Goal: Task Accomplishment & Management: Use online tool/utility

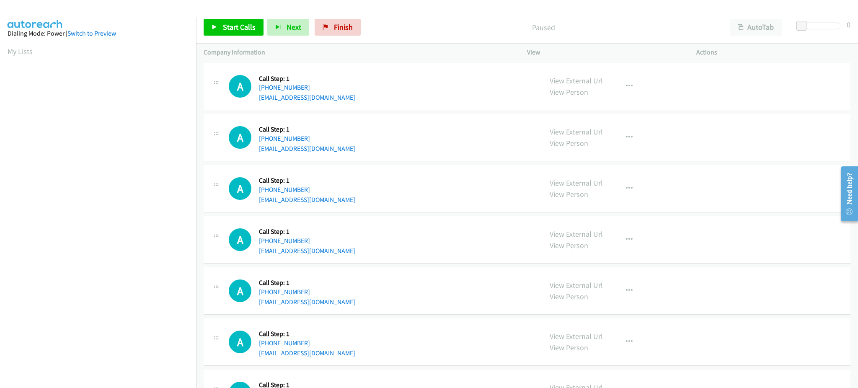
click at [246, 37] on div "Start Calls Pause Next Finish Paused AutoTab AutoTab 0" at bounding box center [527, 27] width 662 height 32
click at [233, 26] on span "Start Calls" at bounding box center [239, 27] width 33 height 10
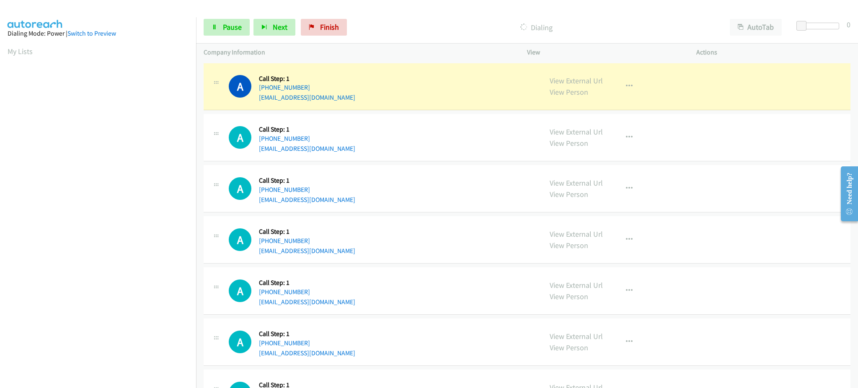
scroll to position [84, 0]
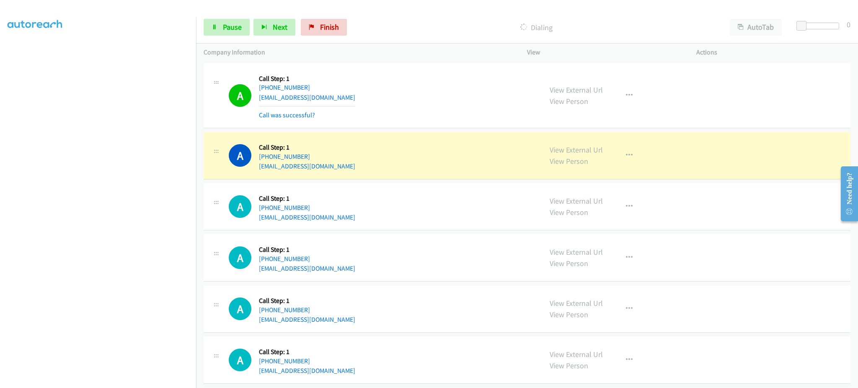
drag, startPoint x: 137, startPoint y: 380, endPoint x: 131, endPoint y: 377, distance: 6.4
click at [137, 380] on section at bounding box center [98, 189] width 181 height 401
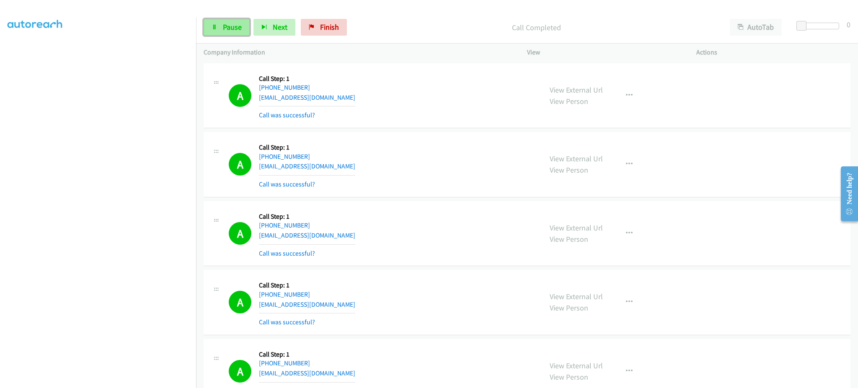
click at [230, 21] on link "Pause" at bounding box center [227, 27] width 46 height 17
click at [214, 21] on link "Start Calls" at bounding box center [234, 27] width 60 height 17
click at [205, 24] on link "Pause" at bounding box center [227, 27] width 46 height 17
click at [238, 26] on span "Start Calls" at bounding box center [239, 27] width 33 height 10
click at [237, 31] on span "Pause" at bounding box center [232, 27] width 19 height 10
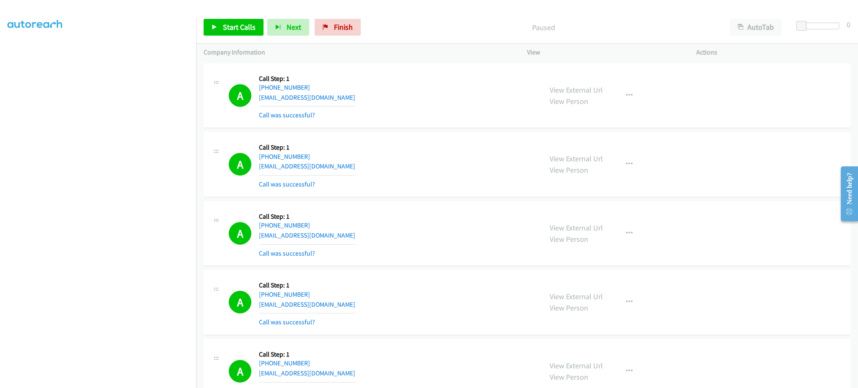
click at [352, 93] on div "A Callback Scheduled Call Step: 1 America/Chicago +1 405-399-1030 ksternberg14@…" at bounding box center [382, 96] width 306 height 50
click at [351, 96] on div "A Callback Scheduled Call Step: 1 America/Chicago +1 405-399-1030 ksternberg14@…" at bounding box center [382, 96] width 306 height 50
copy div "ksternberg14@gmail.com"
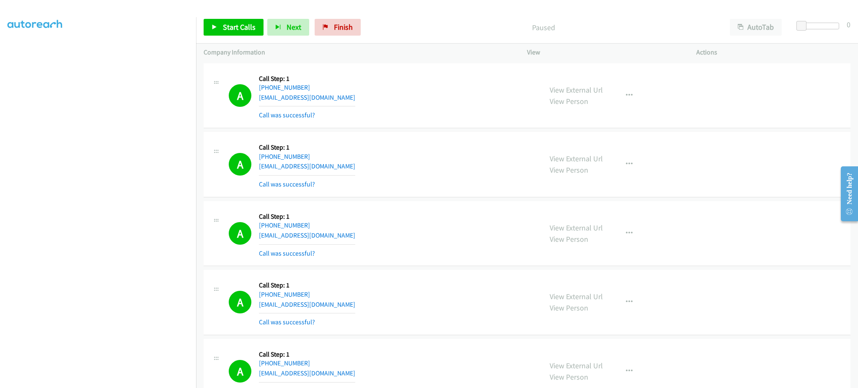
click at [343, 161] on div "A Callback Scheduled Call Step: 1 America/Chicago +1 847-662-3596 syed32@gmail.…" at bounding box center [382, 164] width 306 height 50
click at [330, 166] on div "A Callback Scheduled Call Step: 1 America/Chicago +1 847-662-3596 syed32@gmail.…" at bounding box center [382, 164] width 306 height 50
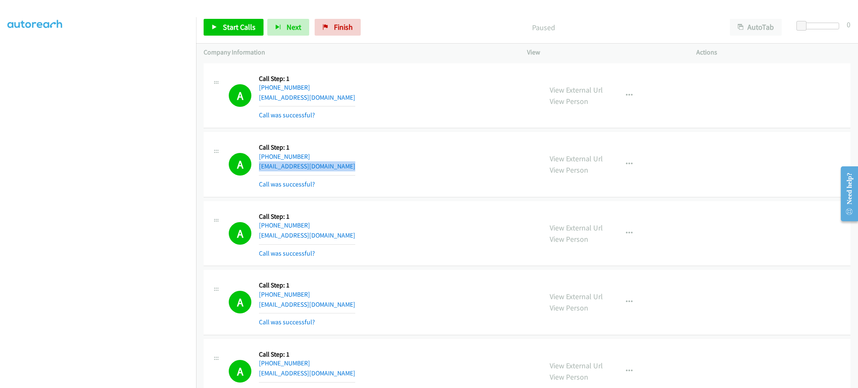
click at [330, 166] on div "A Callback Scheduled Call Step: 1 America/Chicago +1 847-662-3596 syed32@gmail.…" at bounding box center [382, 164] width 306 height 50
copy div "syed32@gmail.com"
click at [358, 234] on div "A Callback Scheduled Call Step: 1 America/New_York +1 470-685-4382 selandra1985…" at bounding box center [382, 234] width 306 height 50
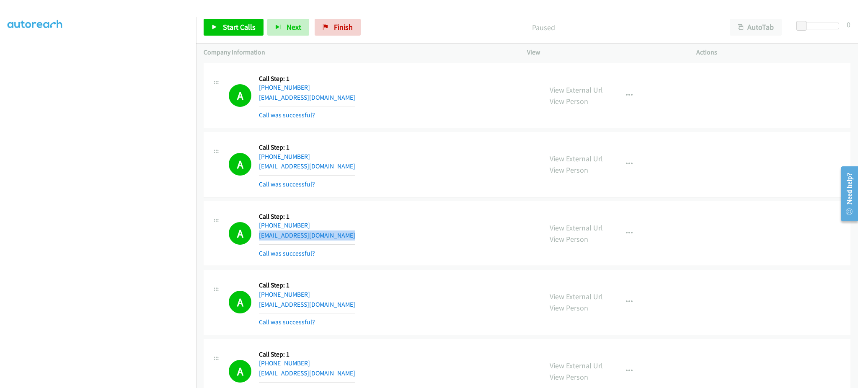
copy div "selandra1985@icloud.com"
click at [347, 305] on div "A Callback Scheduled Call Step: 1 America/Chicago +1 956-352-7001 pauly6795@gma…" at bounding box center [382, 302] width 306 height 50
copy div "pauly6795@gmail.com"
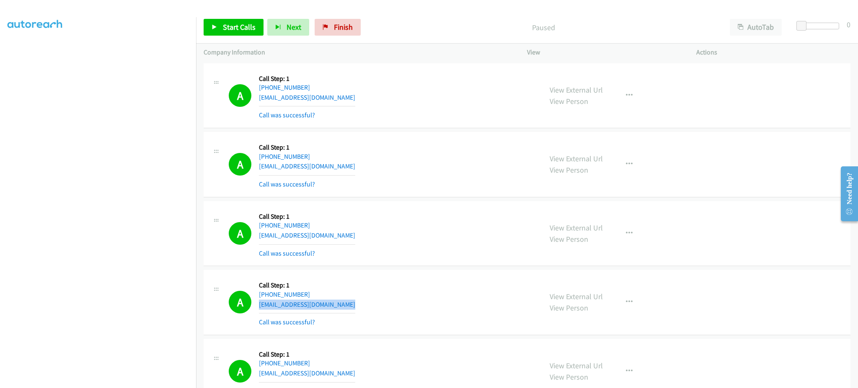
scroll to position [167, 0]
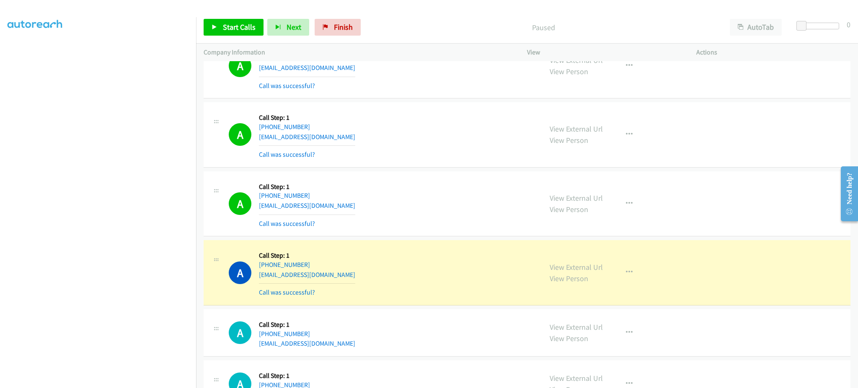
click at [347, 204] on div "A Callback Scheduled Call Step: 1 America/Chicago +1 763-703-8152 sauceypj4@gma…" at bounding box center [382, 204] width 306 height 50
copy div "sauceypj4@gmail.com"
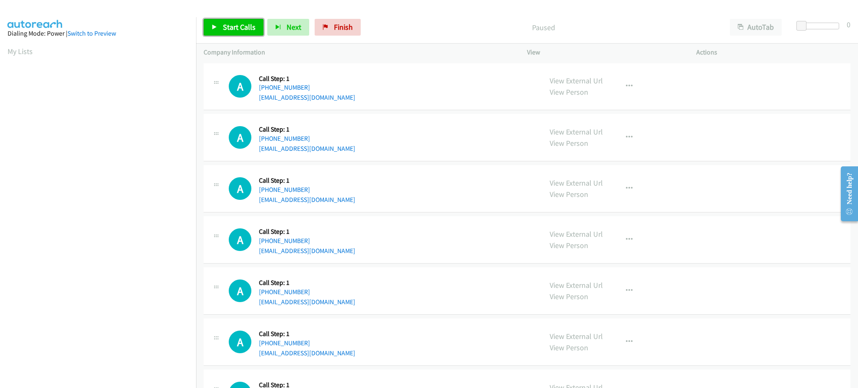
click at [241, 30] on span "Start Calls" at bounding box center [239, 27] width 33 height 10
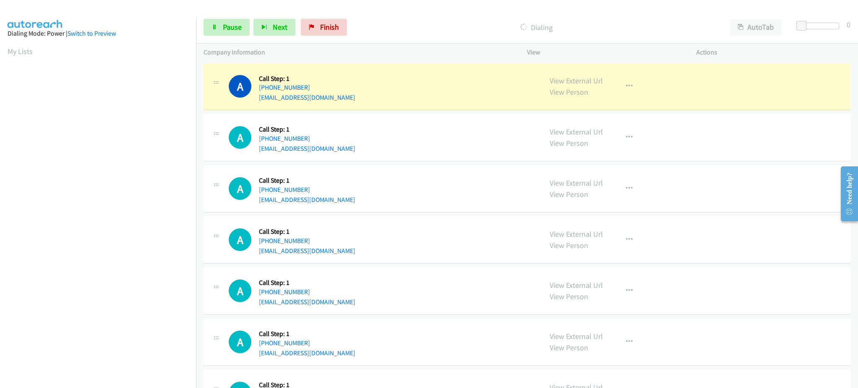
scroll to position [84, 0]
click at [354, 105] on div "A Callback Scheduled Call Step: 1 America/New_York +1 240-636-3602 favoriwundu@…" at bounding box center [527, 86] width 647 height 47
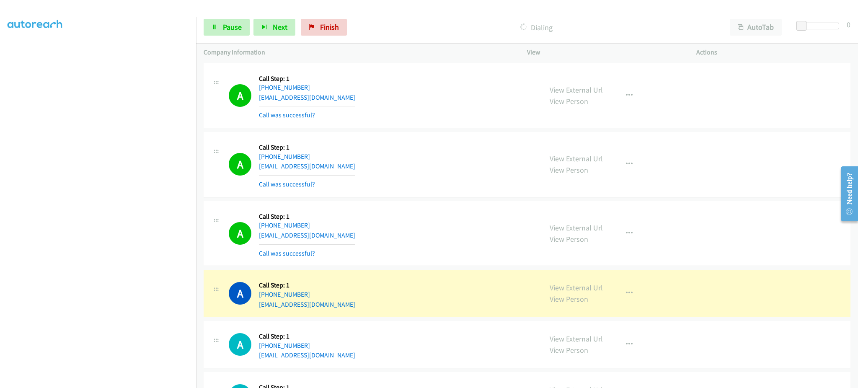
scroll to position [167, 0]
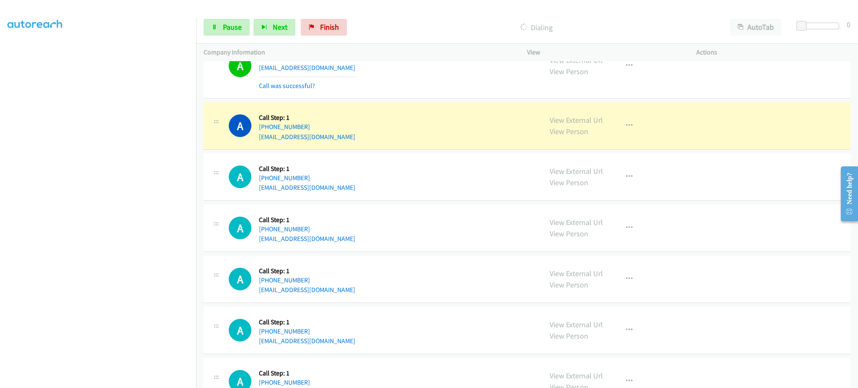
click at [613, 134] on div "View External Url View Person View External Url Email Schedule/Manage Callback …" at bounding box center [630, 126] width 177 height 32
click at [619, 128] on button "button" at bounding box center [629, 125] width 23 height 17
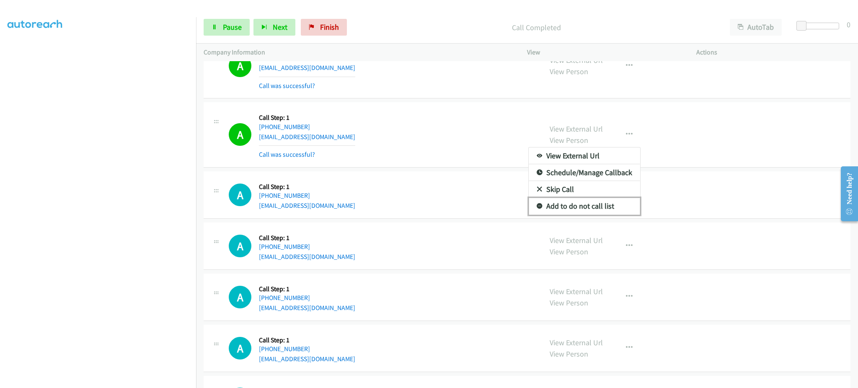
click at [601, 203] on link "Add to do not call list" at bounding box center [583, 206] width 111 height 17
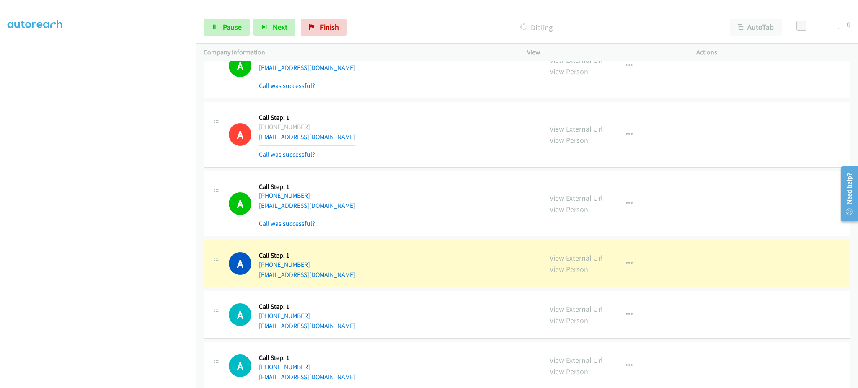
click at [590, 258] on link "View External Url" at bounding box center [575, 258] width 53 height 10
click at [232, 25] on span "Pause" at bounding box center [232, 27] width 19 height 10
click at [356, 208] on div "A Callback Scheduled Call Step: 1 America/New_York +1 252-646-1250 lafayettej10…" at bounding box center [382, 204] width 306 height 50
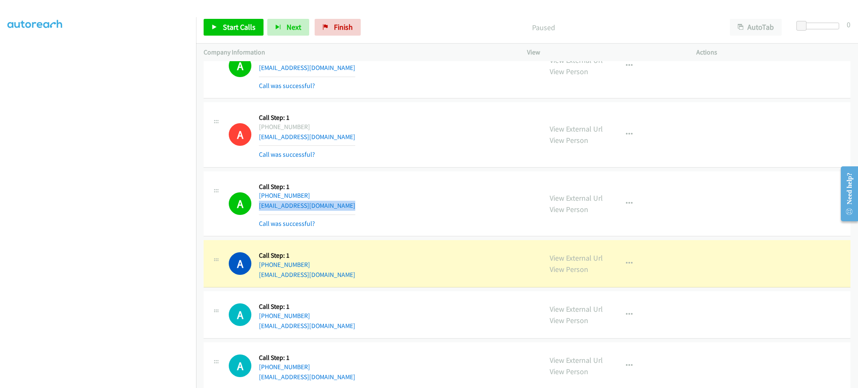
click at [356, 208] on div "A Callback Scheduled Call Step: 1 America/New_York +1 252-646-1250 lafayettej10…" at bounding box center [382, 204] width 306 height 50
copy div "lafayettej10@gmail.com"
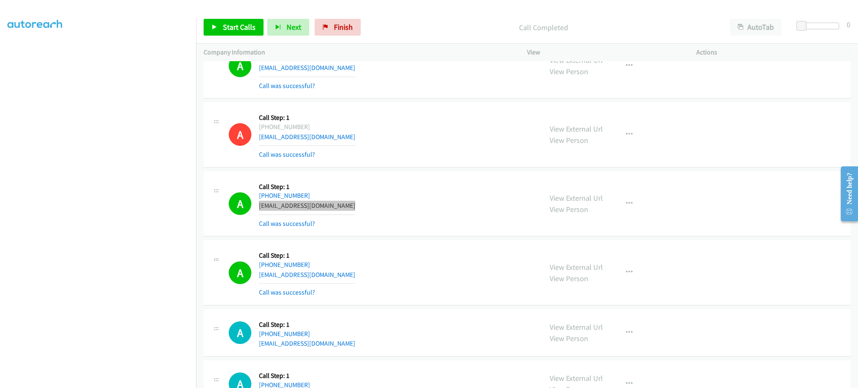
scroll to position [335, 0]
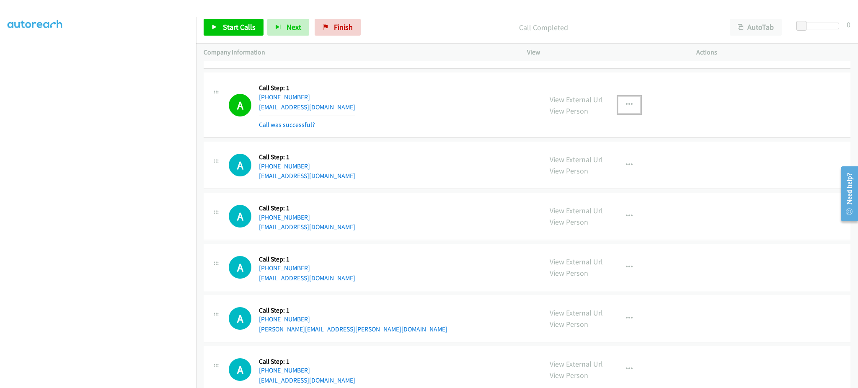
click at [620, 107] on button "button" at bounding box center [629, 104] width 23 height 17
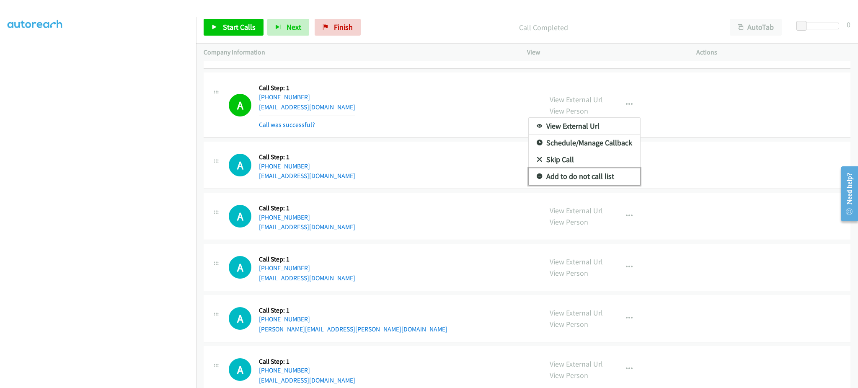
click at [598, 173] on link "Add to do not call list" at bounding box center [583, 176] width 111 height 17
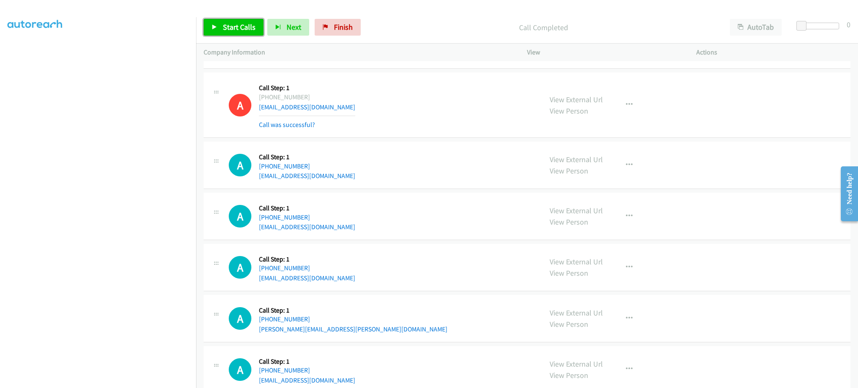
click at [239, 27] on span "Start Calls" at bounding box center [239, 27] width 33 height 10
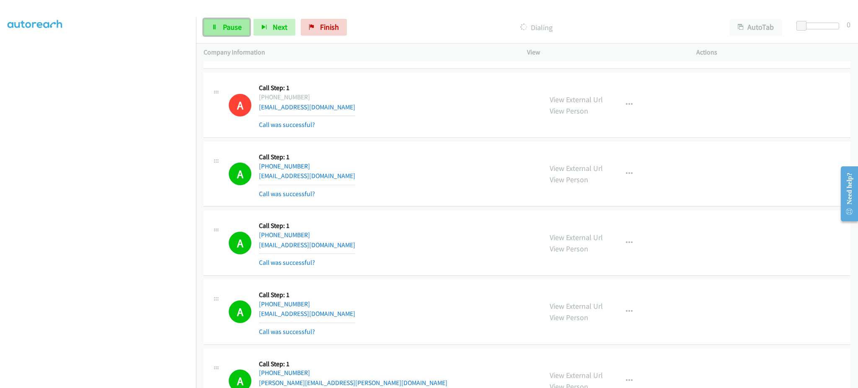
click at [221, 33] on link "Pause" at bounding box center [227, 27] width 46 height 17
click at [237, 27] on span "Start Calls" at bounding box center [239, 27] width 33 height 10
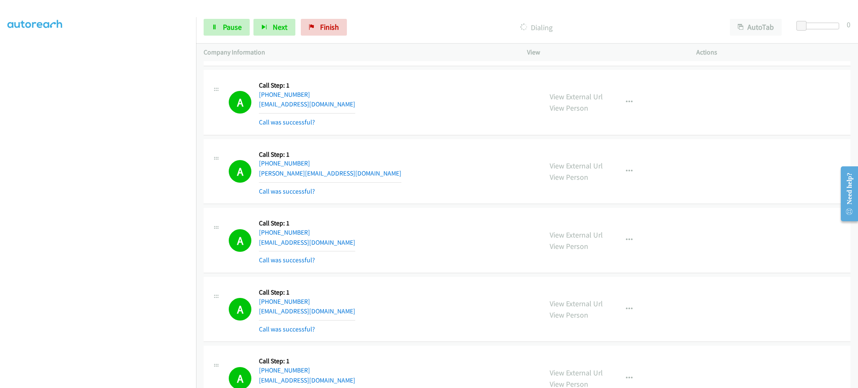
scroll to position [837, 0]
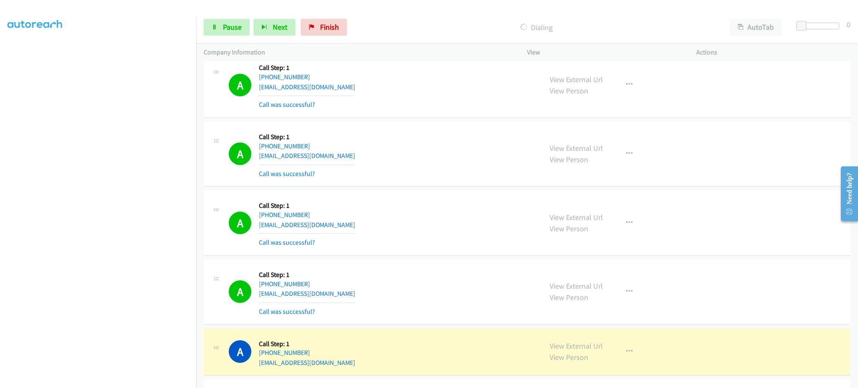
click at [145, 379] on section at bounding box center [98, 189] width 181 height 401
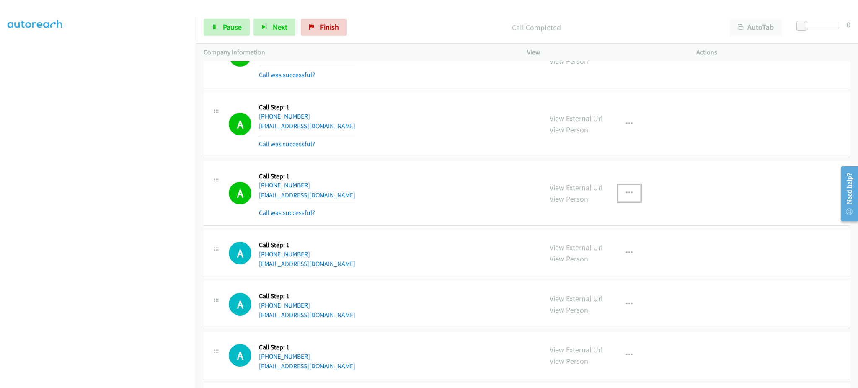
click at [626, 191] on icon "button" at bounding box center [629, 193] width 7 height 7
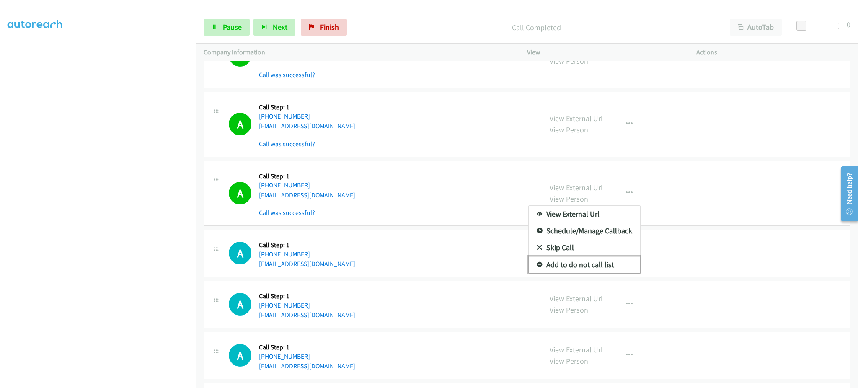
drag, startPoint x: 613, startPoint y: 264, endPoint x: 564, endPoint y: 257, distance: 49.5
click at [613, 264] on link "Add to do not call list" at bounding box center [583, 264] width 111 height 17
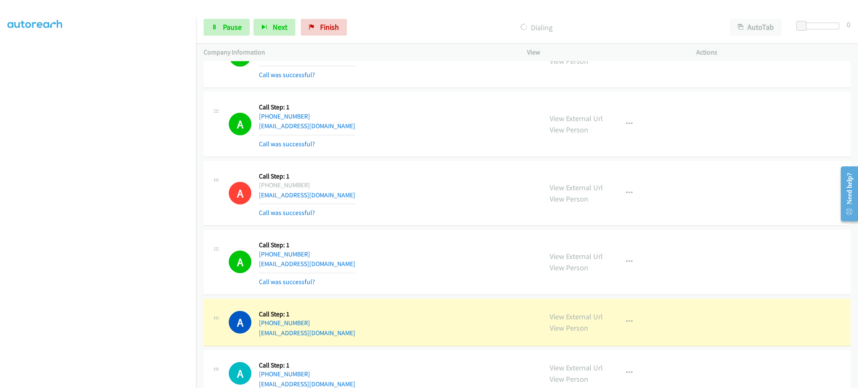
click at [681, 271] on div "View External Url View Person View External Url Email Schedule/Manage Callback …" at bounding box center [630, 262] width 177 height 50
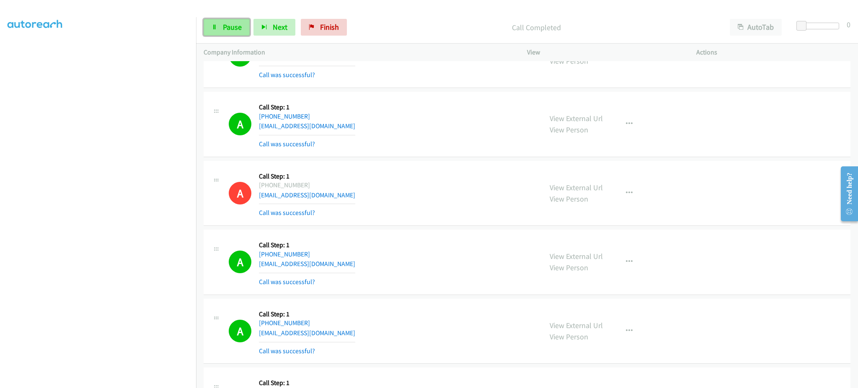
click at [224, 34] on link "Pause" at bounding box center [227, 27] width 46 height 17
click at [230, 26] on span "Start Calls" at bounding box center [239, 27] width 33 height 10
click at [225, 29] on span "Pause" at bounding box center [232, 27] width 19 height 10
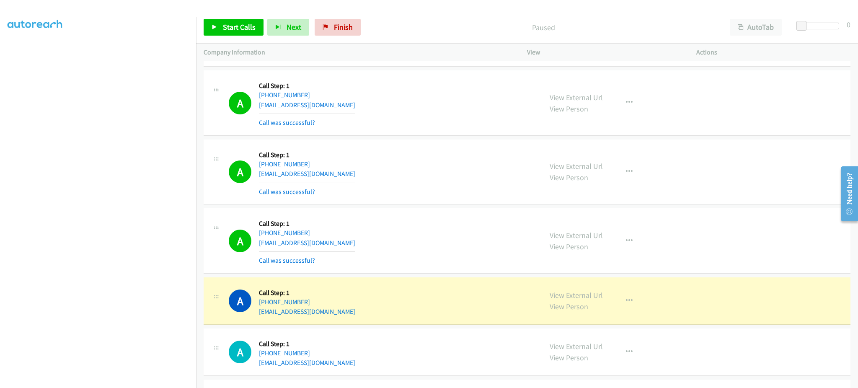
scroll to position [1507, 0]
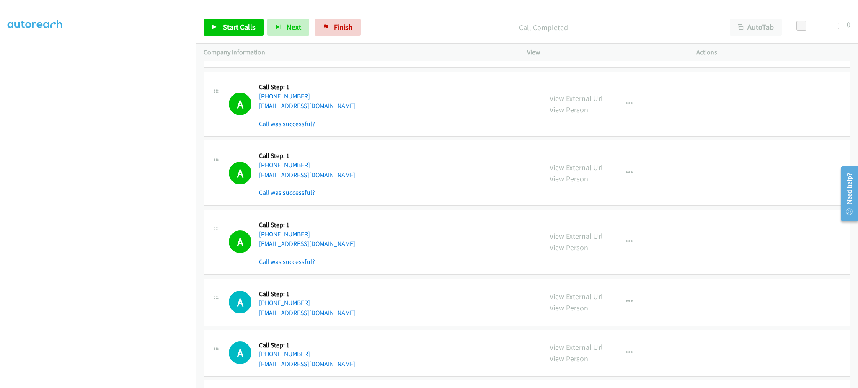
click at [338, 243] on div "A Callback Scheduled Call Step: 1 America/New_York +1 484-484-8150 retro6798@gm…" at bounding box center [382, 242] width 306 height 50
copy div "retro6798@gmail.com"
click at [327, 171] on div "A Callback Scheduled Call Step: 1 America/New_York +1 516-622-6301 m9pix@aol.co…" at bounding box center [382, 173] width 306 height 50
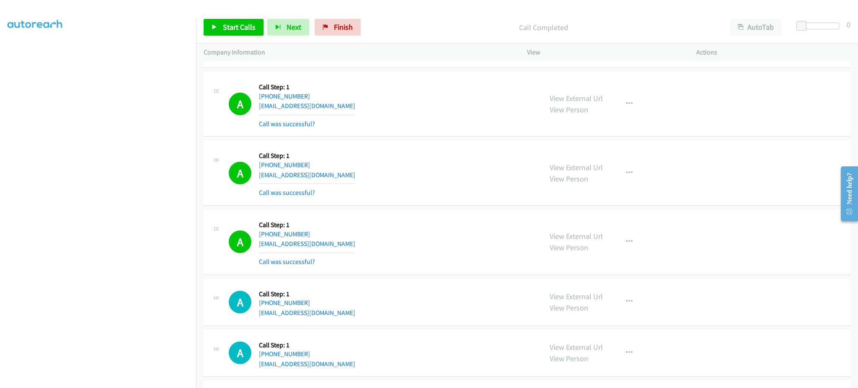
click at [327, 171] on div "A Callback Scheduled Call Step: 1 America/New_York +1 516-622-6301 m9pix@aol.co…" at bounding box center [382, 173] width 306 height 50
click at [338, 108] on div "A Callback Scheduled Call Step: 1 America/Chicago +1 205-725-4021 jaelaellis08@…" at bounding box center [382, 104] width 306 height 50
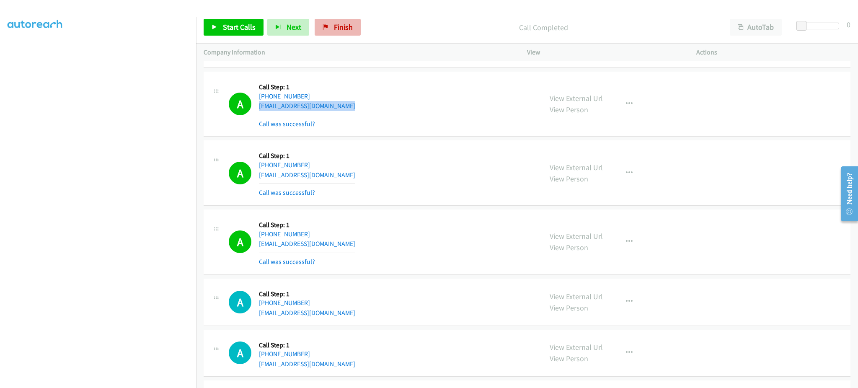
copy div "jaelaellis08@gmail.com"
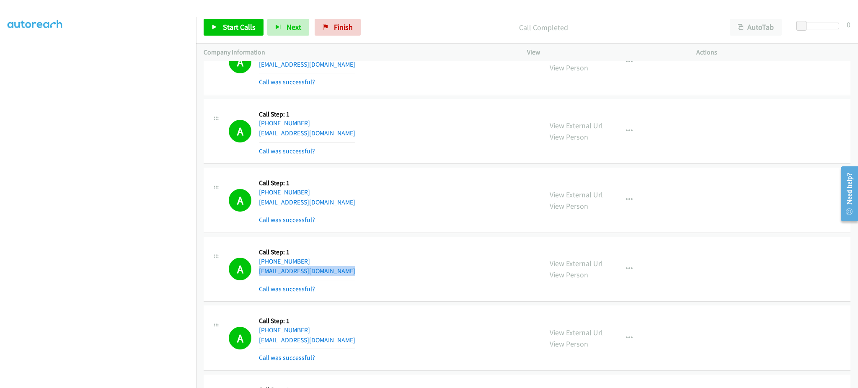
scroll to position [1340, 0]
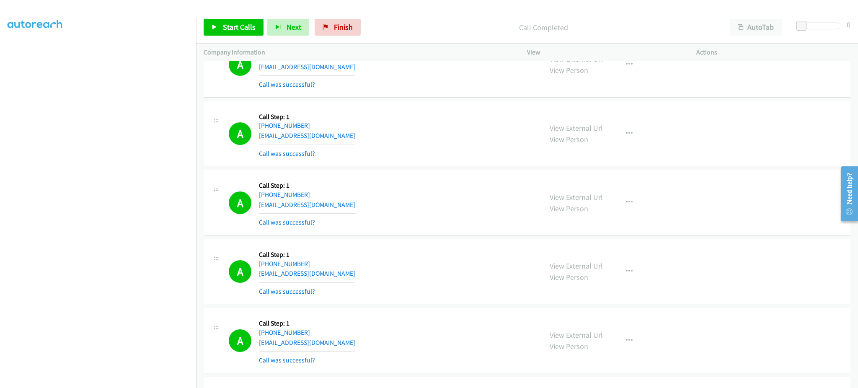
click at [339, 204] on div "A Callback Scheduled Call Step: 1 America/New_York +1 757-556-6493 jeremy49508@…" at bounding box center [382, 203] width 306 height 50
copy div "jeremy49508@gmail.com"
click at [363, 139] on div "A Callback Scheduled Call Step: 1 America/Chicago +1 913-645-4647 kevinlaffey19…" at bounding box center [382, 134] width 306 height 50
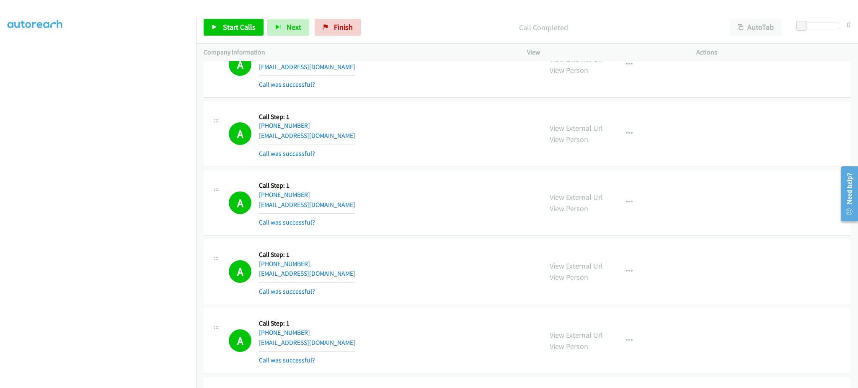
click at [363, 139] on div "A Callback Scheduled Call Step: 1 America/Chicago +1 913-645-4647 kevinlaffey19…" at bounding box center [382, 134] width 306 height 50
copy div "kevinlaffey1962@gmail.com"
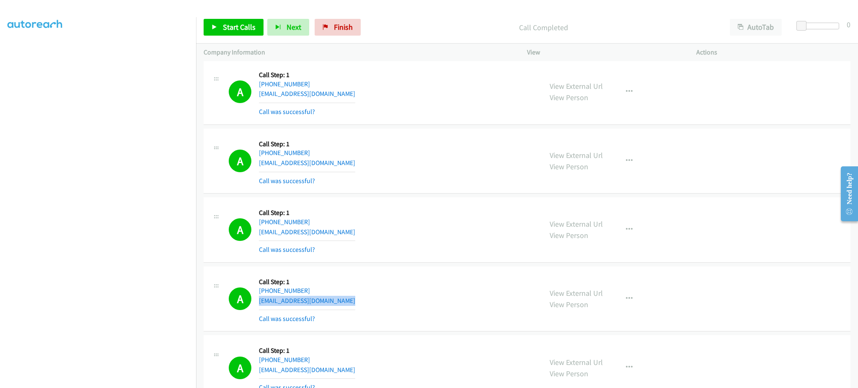
scroll to position [1172, 0]
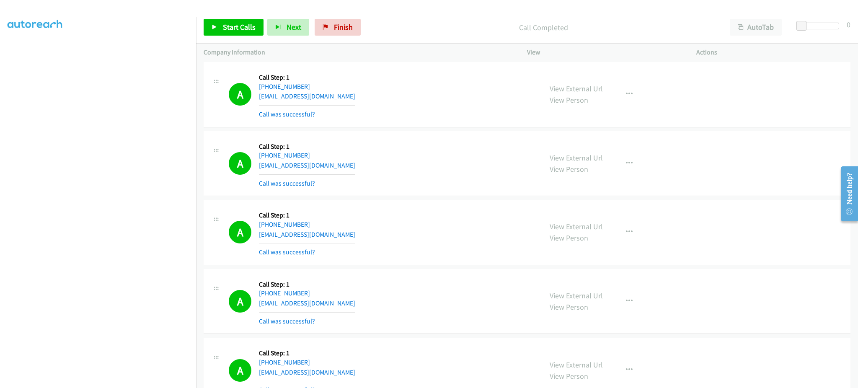
click at [345, 233] on div "A Callback Scheduled Call Step: 1 America/Chicago +1 817-247-2727 rosskristie10…" at bounding box center [382, 232] width 306 height 50
copy div "rosskristie1016@gmail.com"
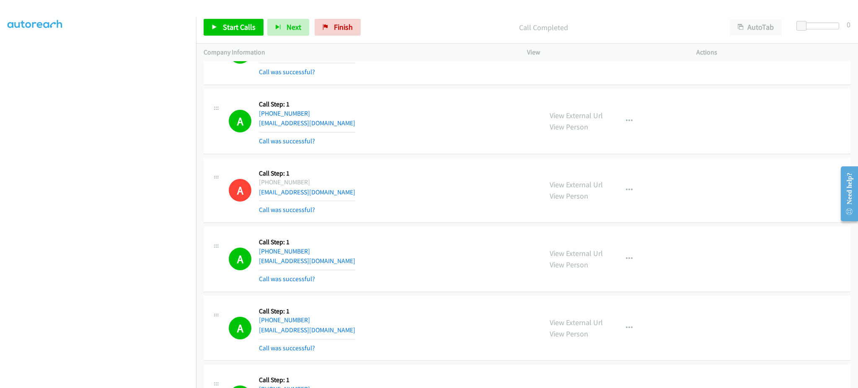
scroll to position [1005, 0]
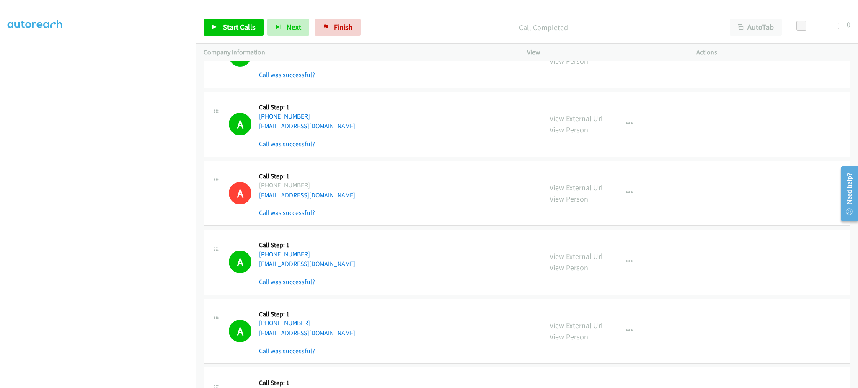
click at [345, 267] on div "A Callback Scheduled Call Step: 1 America/New_York +1 732-789-0999 avivamarkson…" at bounding box center [382, 262] width 306 height 50
copy div "avivamarkson@gmail.com"
click at [350, 129] on div "A Callback Scheduled Call Step: 1 America/New_York +1 386-965-4618 lazarrek065@…" at bounding box center [382, 124] width 306 height 50
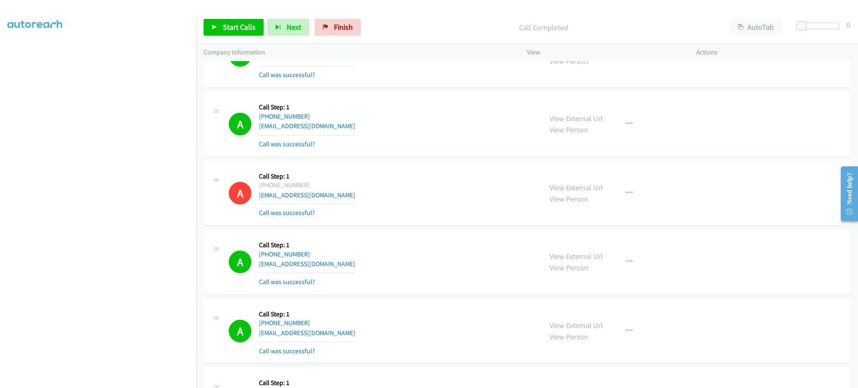
click at [350, 129] on div "A Callback Scheduled Call Step: 1 America/New_York +1 386-965-4618 lazarrek065@…" at bounding box center [382, 124] width 306 height 50
copy div "lazarrek065@gmail.com"
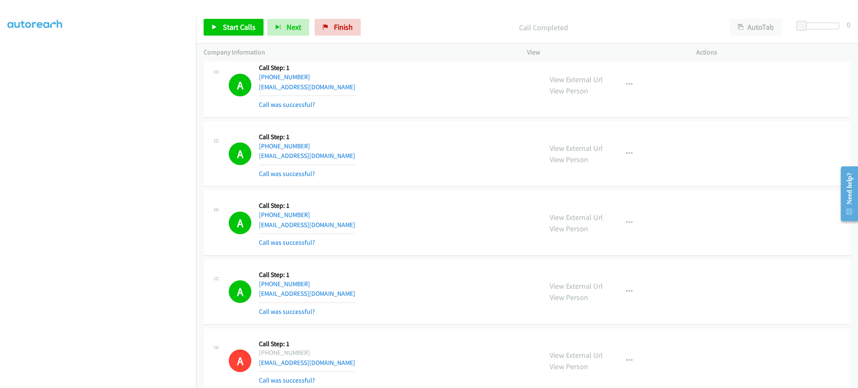
click at [332, 226] on div "A Callback Scheduled Call Step: 1 America/New_York +1 304-415-3366 aecottle@gma…" at bounding box center [382, 223] width 306 height 50
copy div "aecottle@gmail.com"
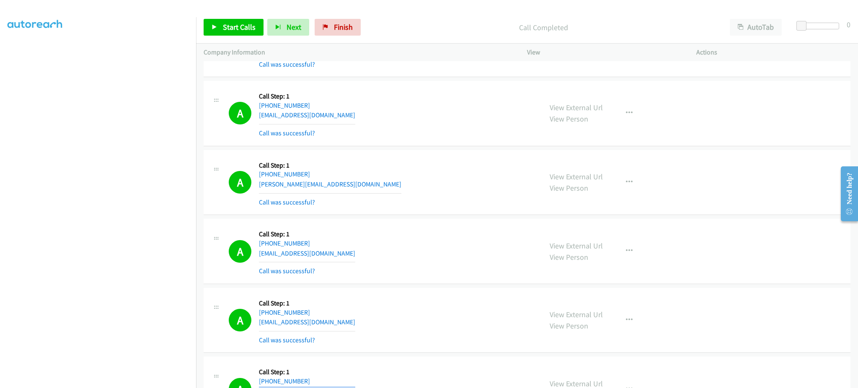
scroll to position [670, 0]
click at [343, 254] on div "A Callback Scheduled Call Step: 1 America/New_York +1 484-553-1536 joehenseler@…" at bounding box center [382, 252] width 306 height 50
copy div "joehenseler@gmail.com"
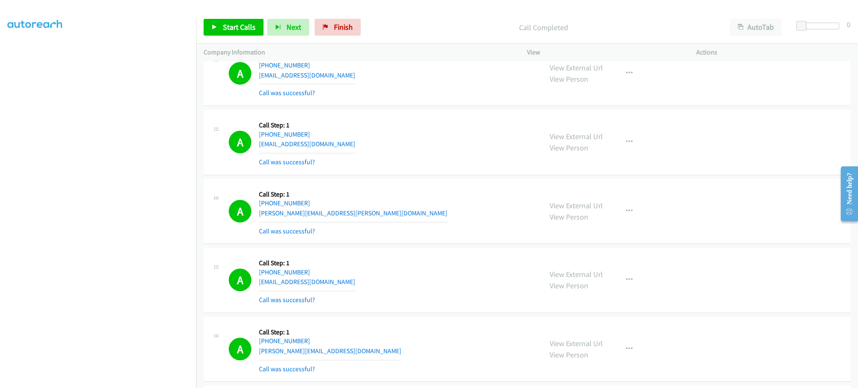
scroll to position [502, 0]
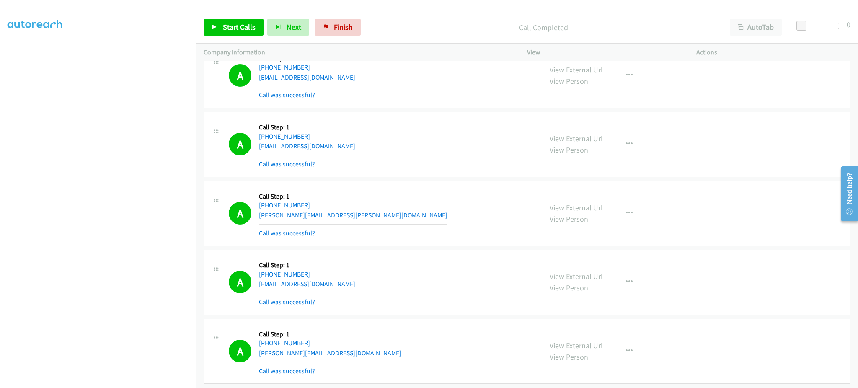
click at [340, 215] on div "A Callback Scheduled Call Step: 1 America/Chicago +1 815-557-0917 jeff.catlin@g…" at bounding box center [382, 213] width 306 height 50
click at [348, 147] on div "A Callback Scheduled Call Step: 1 America/Chicago +1 708-402-0760 arriyannahh46…" at bounding box center [382, 144] width 306 height 50
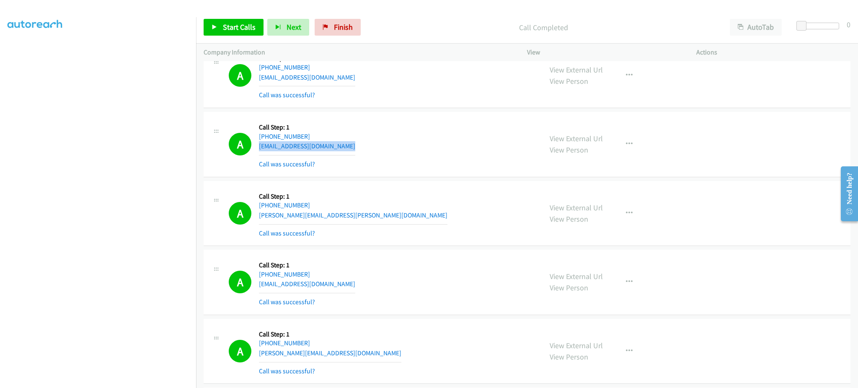
click at [348, 147] on div "A Callback Scheduled Call Step: 1 America/Chicago +1 708-402-0760 arriyannahh46…" at bounding box center [382, 144] width 306 height 50
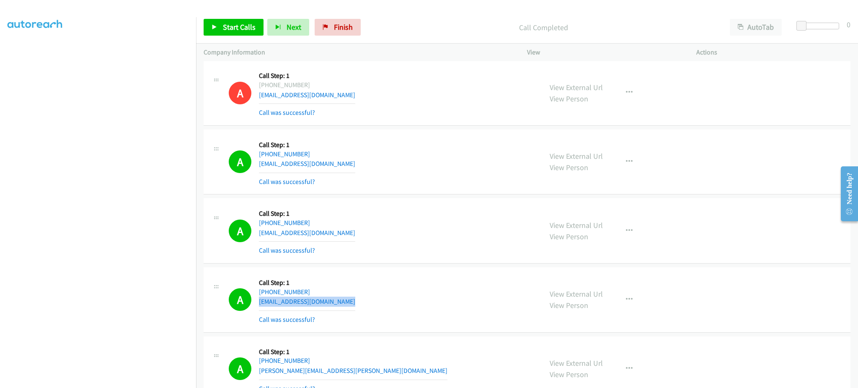
scroll to position [335, 0]
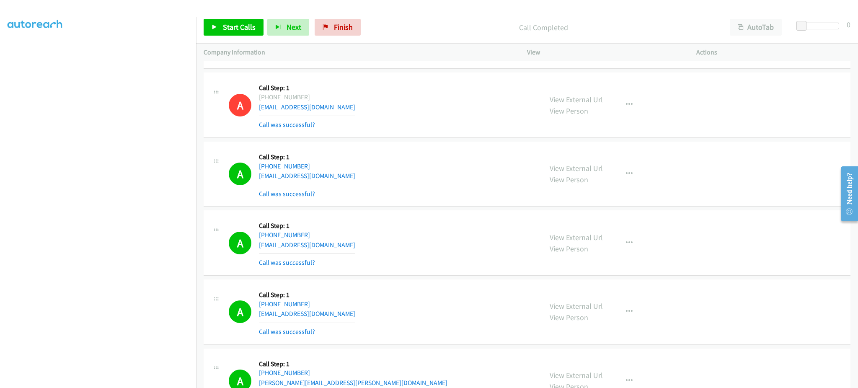
click at [354, 176] on div "A Callback Scheduled Call Step: 1 America/New_York +1 301-300-6884 selena.best3…" at bounding box center [382, 174] width 306 height 50
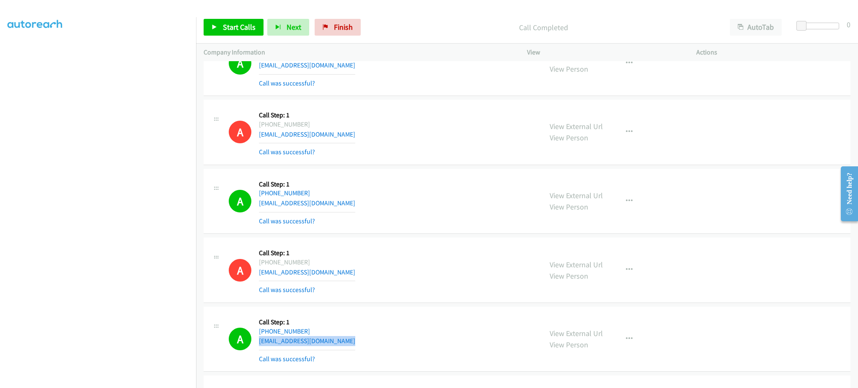
scroll to position [167, 0]
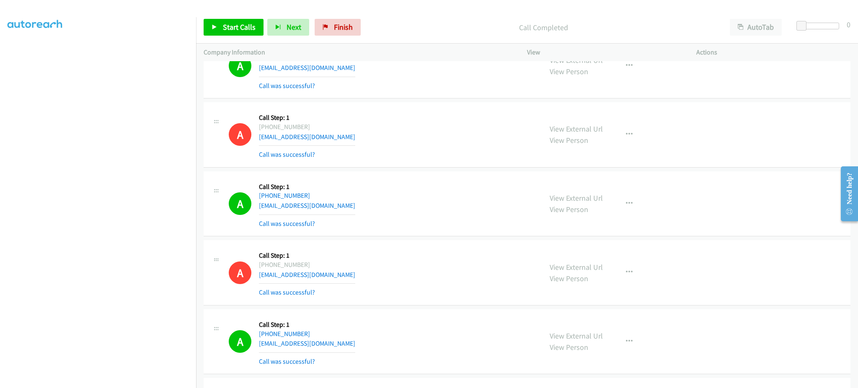
click at [345, 200] on div "A Callback Scheduled Call Step: 1 America/New_York +1 252-646-1250 lafayettej10…" at bounding box center [382, 204] width 306 height 50
click at [338, 204] on div "A Callback Scheduled Call Step: 1 America/New_York +1 252-646-1250 lafayettej10…" at bounding box center [382, 204] width 306 height 50
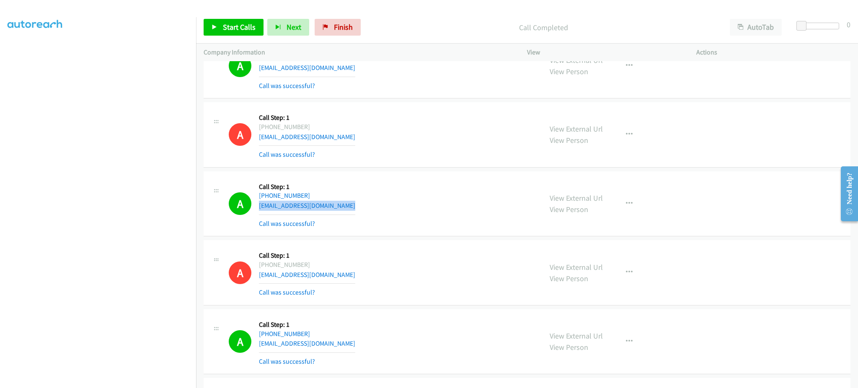
click at [338, 204] on div "A Callback Scheduled Call Step: 1 America/New_York +1 252-646-1250 lafayettej10…" at bounding box center [382, 204] width 306 height 50
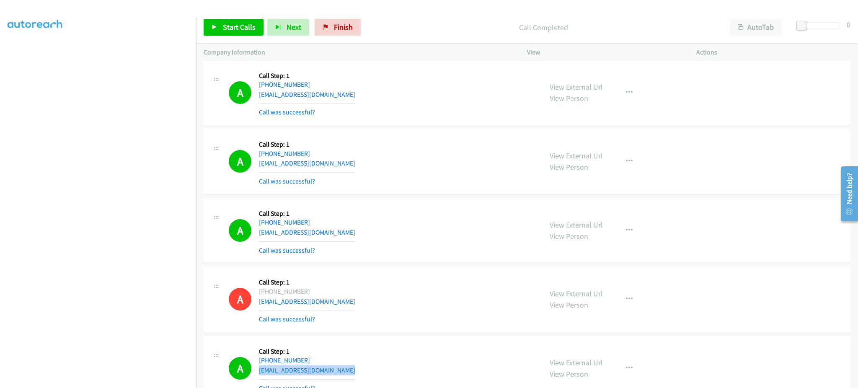
scroll to position [0, 0]
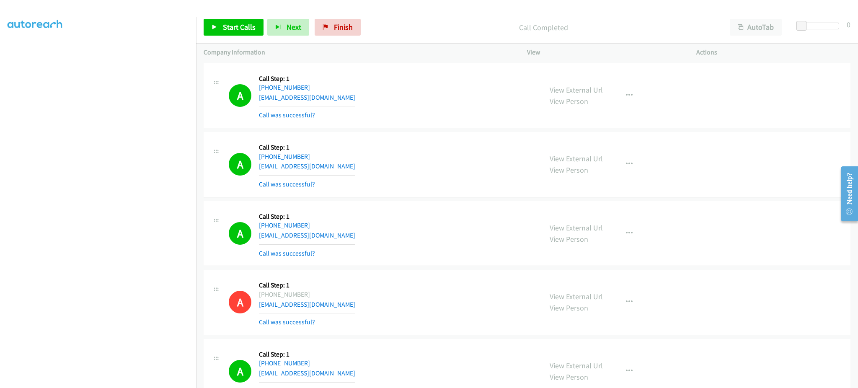
click at [362, 89] on div "A Callback Scheduled Call Step: 1 America/New_York +1 240-636-3602 favoriwundu@…" at bounding box center [382, 96] width 306 height 50
click at [365, 90] on div "A Callback Scheduled Call Step: 1 America/New_York +1 240-636-3602 favoriwundu@…" at bounding box center [382, 96] width 306 height 50
click at [358, 98] on div "A Callback Scheduled Call Step: 1 America/New_York +1 240-636-3602 favoriwundu@…" at bounding box center [382, 96] width 306 height 50
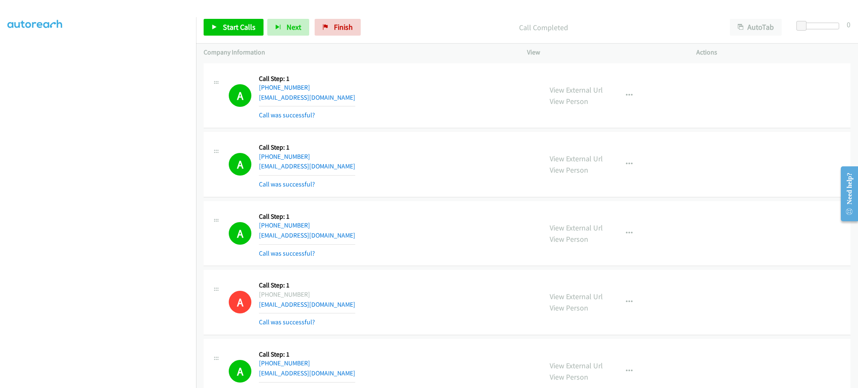
click at [358, 98] on div "A Callback Scheduled Call Step: 1 America/New_York +1 240-636-3602 favoriwundu@…" at bounding box center [382, 96] width 306 height 50
click at [244, 32] on link "Start Calls" at bounding box center [234, 27] width 60 height 17
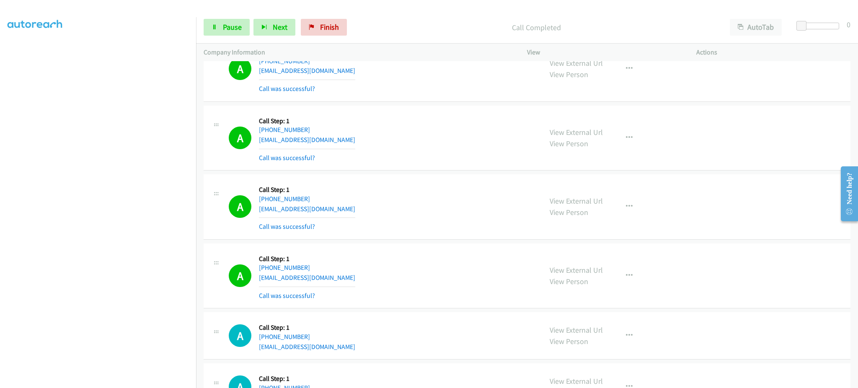
scroll to position [1842, 0]
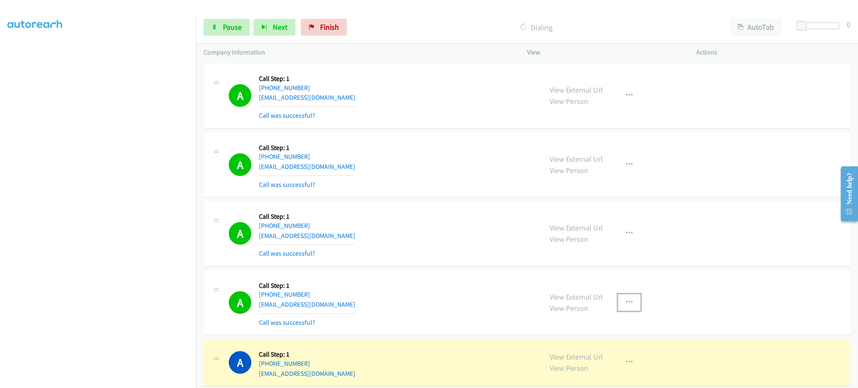
click at [620, 304] on button "button" at bounding box center [629, 302] width 23 height 17
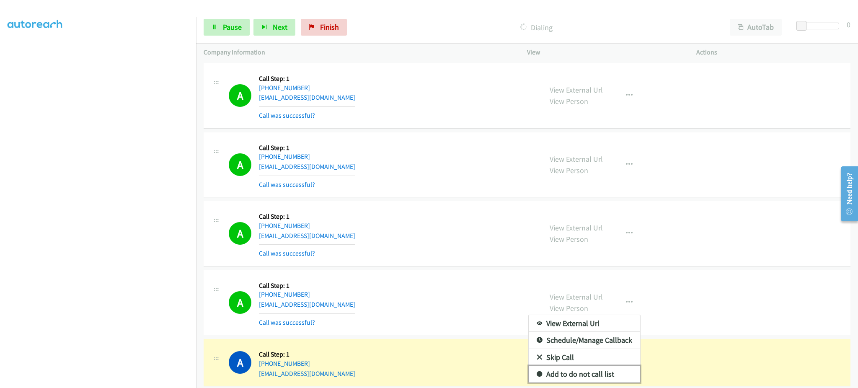
click at [595, 371] on link "Add to do not call list" at bounding box center [583, 374] width 111 height 17
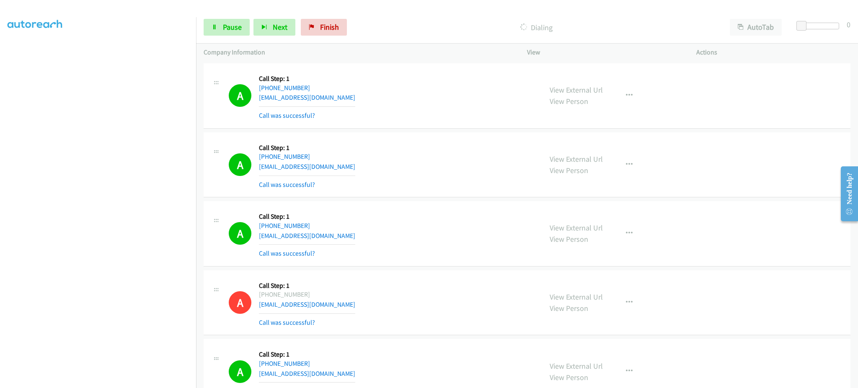
click at [132, 380] on section at bounding box center [98, 189] width 181 height 401
drag, startPoint x: 625, startPoint y: 89, endPoint x: 625, endPoint y: 113, distance: 23.9
click at [624, 91] on button "button" at bounding box center [629, 95] width 23 height 17
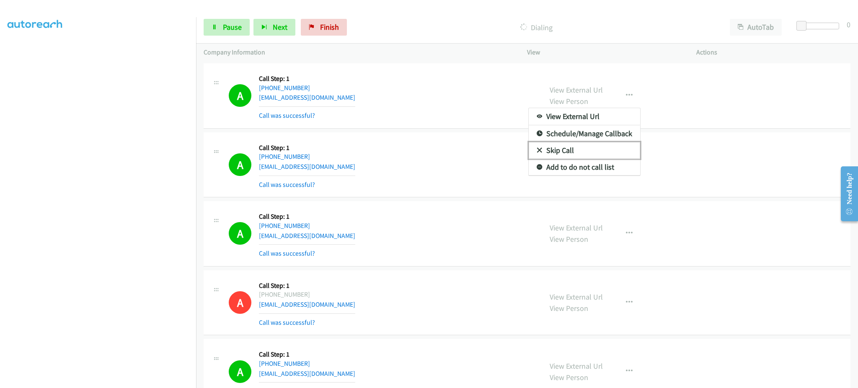
click at [617, 159] on link "Skip Call" at bounding box center [583, 150] width 111 height 17
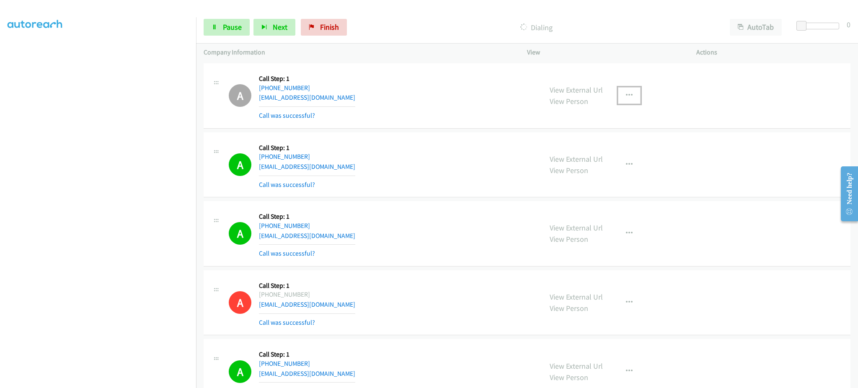
click at [624, 91] on button "button" at bounding box center [629, 95] width 23 height 17
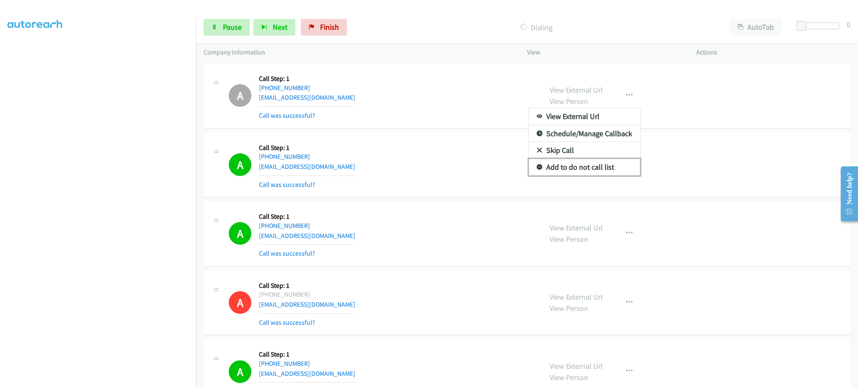
click at [606, 167] on link "Add to do not call list" at bounding box center [583, 167] width 111 height 17
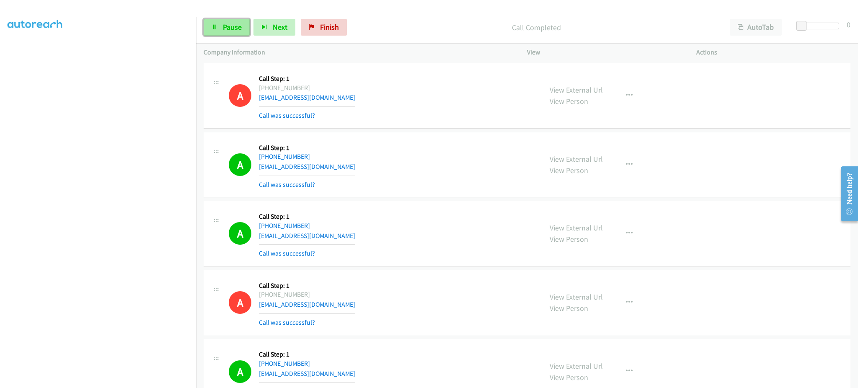
click at [246, 29] on link "Pause" at bounding box center [227, 27] width 46 height 17
click at [240, 29] on span "Start Calls" at bounding box center [239, 27] width 33 height 10
click at [238, 21] on link "Pause" at bounding box center [227, 27] width 46 height 17
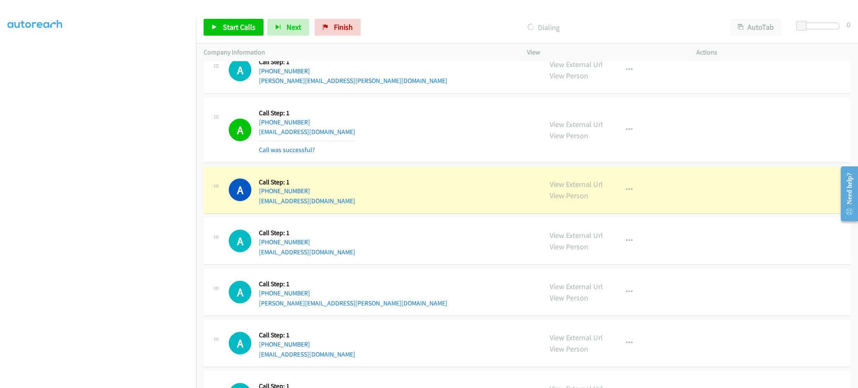
scroll to position [2345, 0]
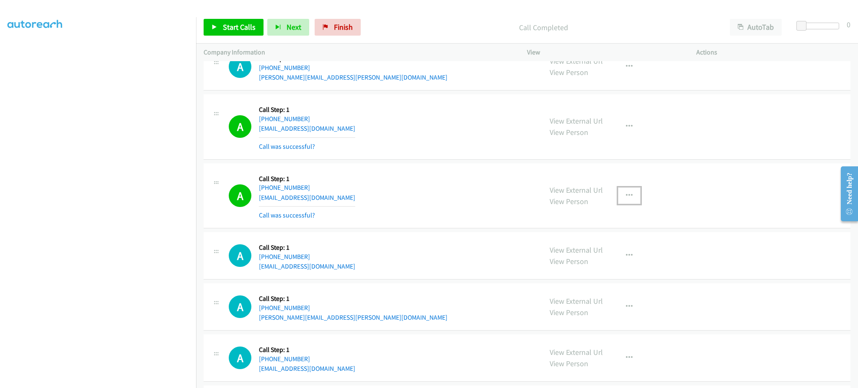
click at [621, 204] on button "button" at bounding box center [629, 195] width 23 height 17
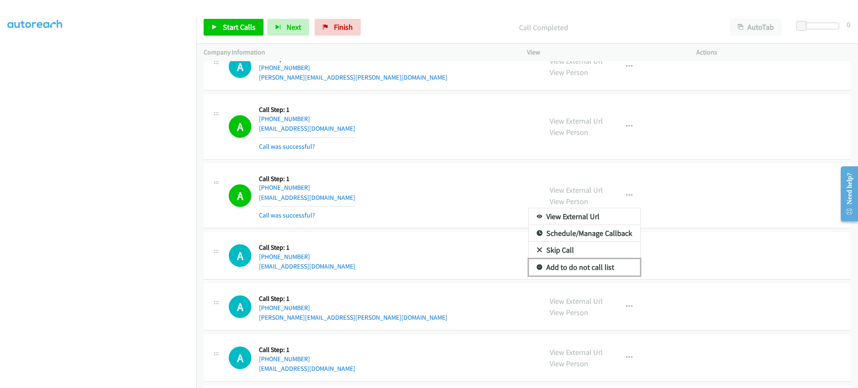
click at [612, 275] on link "Add to do not call list" at bounding box center [583, 267] width 111 height 17
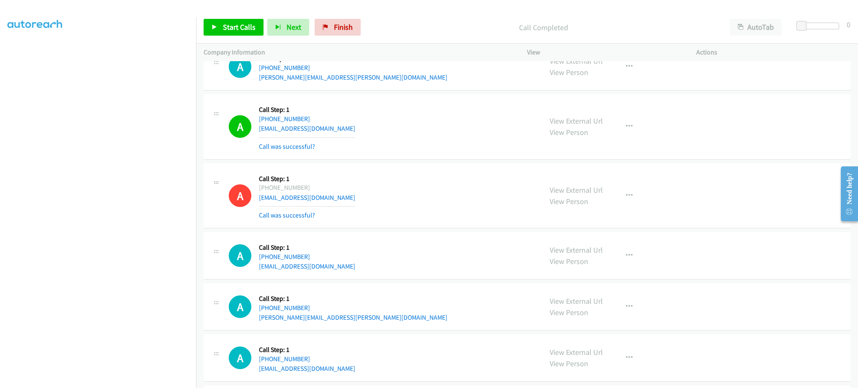
click at [346, 131] on div "A Callback Scheduled Call Step: 1 America/New_York +1 404-229-3738 m_k_reed@hot…" at bounding box center [382, 127] width 306 height 50
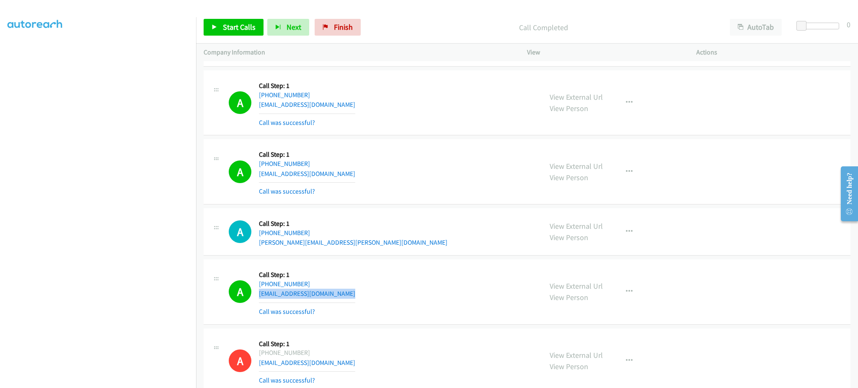
scroll to position [2177, 0]
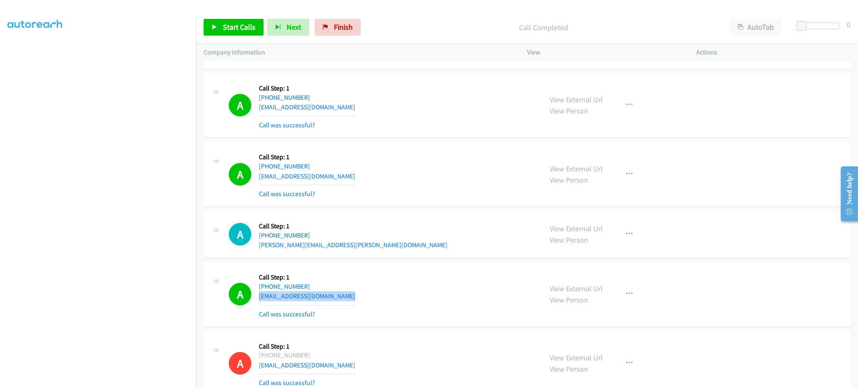
click at [357, 178] on div "A Callback Scheduled Call Step: 1 America/New_York +1 407-881-7420 saraharleend…" at bounding box center [382, 174] width 306 height 50
click at [357, 173] on div "A Callback Scheduled Call Step: 1 America/New_York +1 407-881-7420 saraharleend…" at bounding box center [382, 174] width 306 height 50
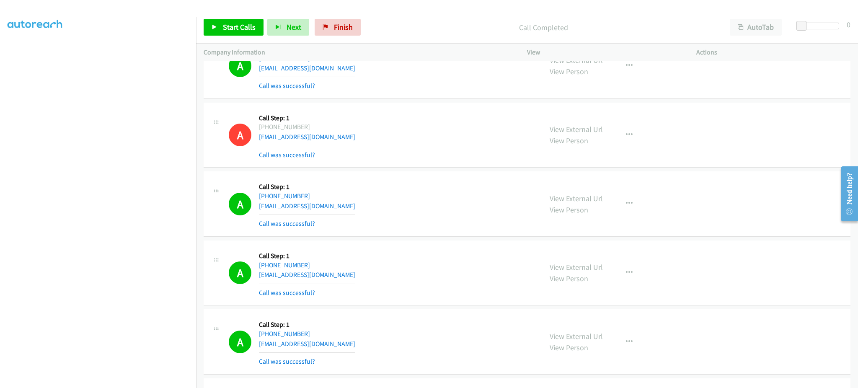
click at [350, 279] on div "A Callback Scheduled Call Step: 1 America/Chicago +1 901-319-8211 charisdriver@…" at bounding box center [382, 273] width 306 height 50
click at [364, 203] on div "A Callback Scheduled Call Step: 1 America/New_York +1 201-815-0013 kibum.lee022…" at bounding box center [382, 204] width 306 height 50
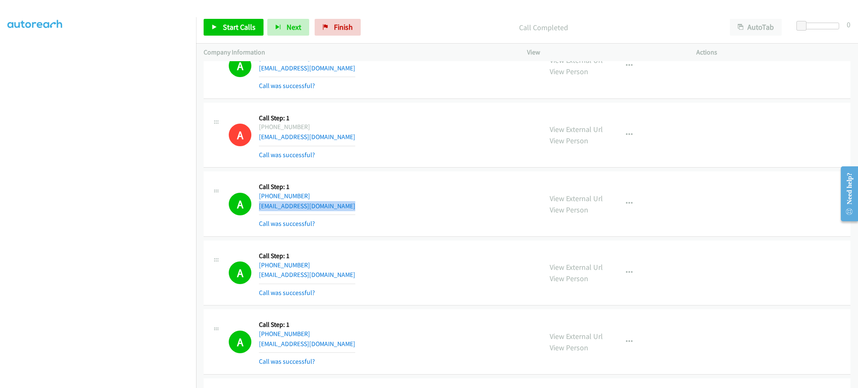
click at [364, 203] on div "A Callback Scheduled Call Step: 1 America/New_York +1 201-815-0013 kibum.lee022…" at bounding box center [382, 204] width 306 height 50
click at [238, 21] on link "Start Calls" at bounding box center [234, 27] width 60 height 17
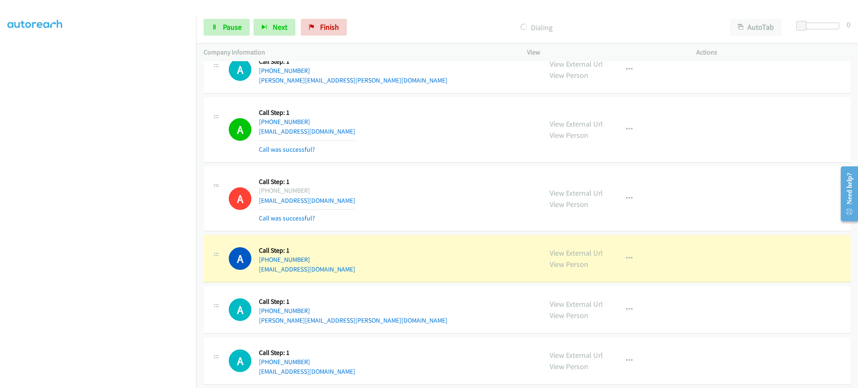
scroll to position [2345, 0]
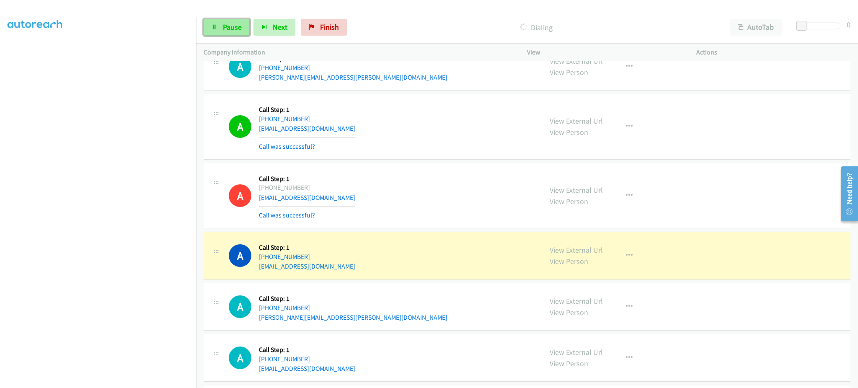
click at [232, 23] on span "Pause" at bounding box center [232, 27] width 19 height 10
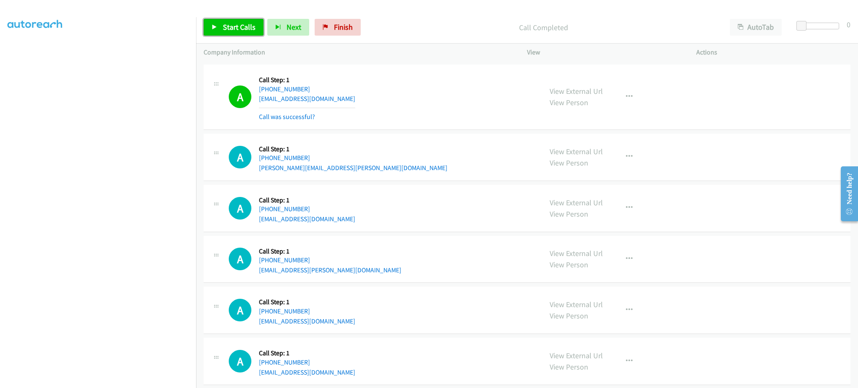
click at [220, 23] on link "Start Calls" at bounding box center [234, 27] width 60 height 17
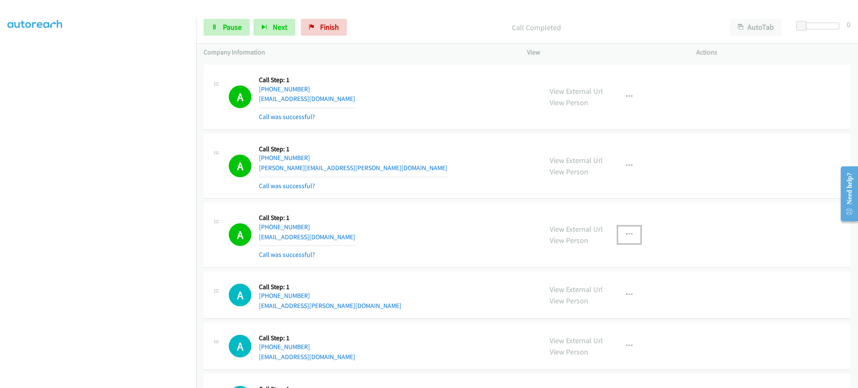
click at [629, 234] on button "button" at bounding box center [629, 234] width 23 height 17
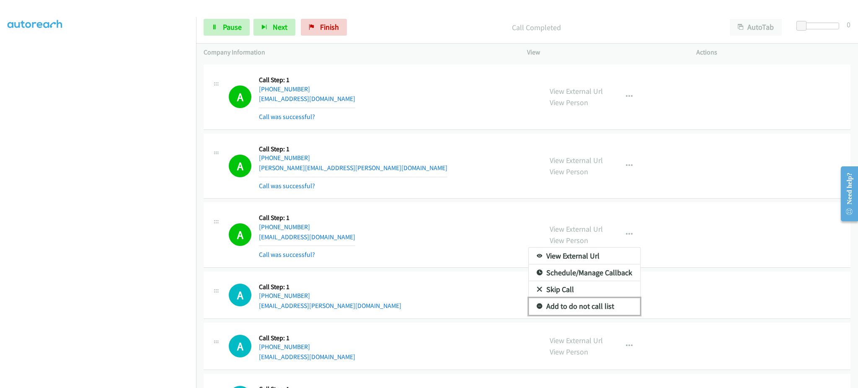
click at [586, 313] on link "Add to do not call list" at bounding box center [583, 306] width 111 height 17
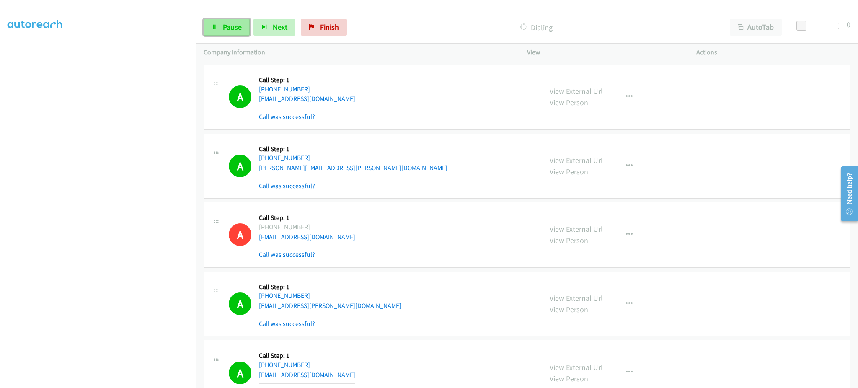
click at [214, 25] on icon at bounding box center [214, 28] width 6 height 6
click at [258, 30] on link "Start Calls" at bounding box center [234, 27] width 60 height 17
click at [230, 19] on link "Pause" at bounding box center [227, 27] width 46 height 17
click at [248, 29] on span "Start Calls" at bounding box center [239, 27] width 33 height 10
click at [219, 24] on link "Pause" at bounding box center [227, 27] width 46 height 17
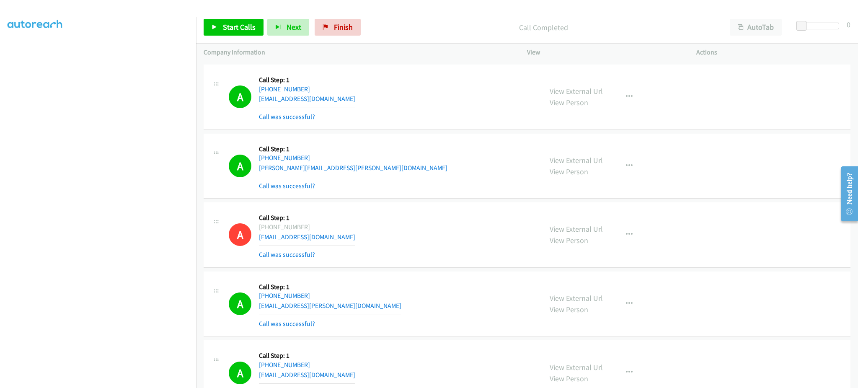
scroll to position [3003, 0]
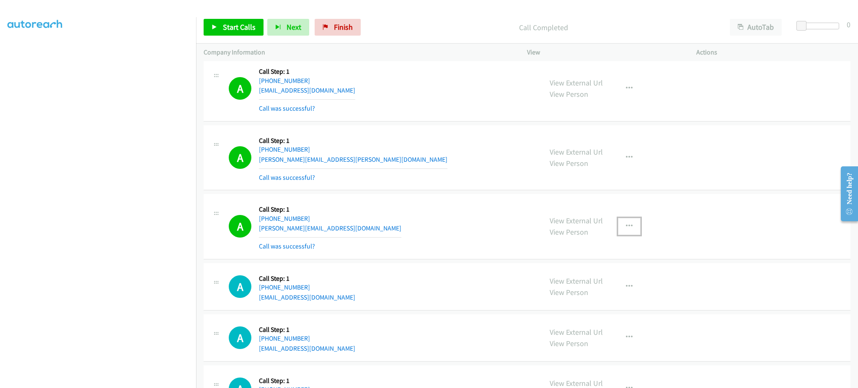
click at [621, 222] on button "button" at bounding box center [629, 226] width 23 height 17
click at [613, 293] on link "Add to do not call list" at bounding box center [583, 297] width 111 height 17
click at [229, 34] on link "Start Calls" at bounding box center [234, 27] width 60 height 17
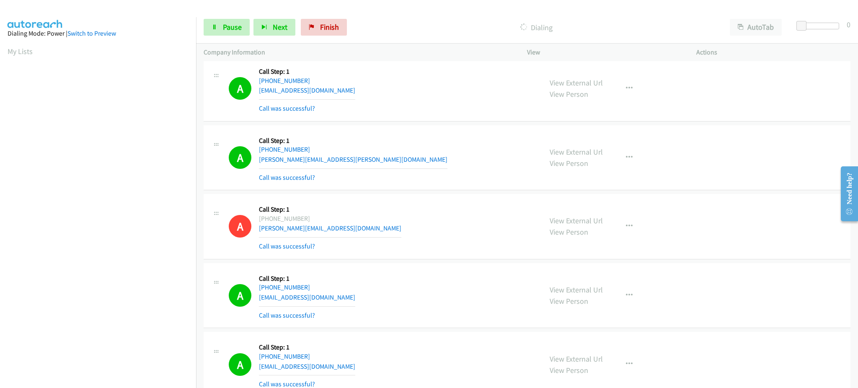
scroll to position [84, 2]
click at [221, 27] on link "Pause" at bounding box center [227, 27] width 46 height 17
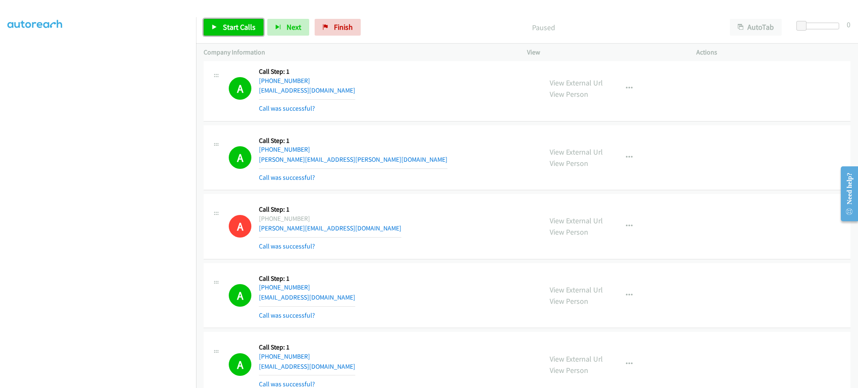
click at [227, 35] on link "Start Calls" at bounding box center [234, 27] width 60 height 17
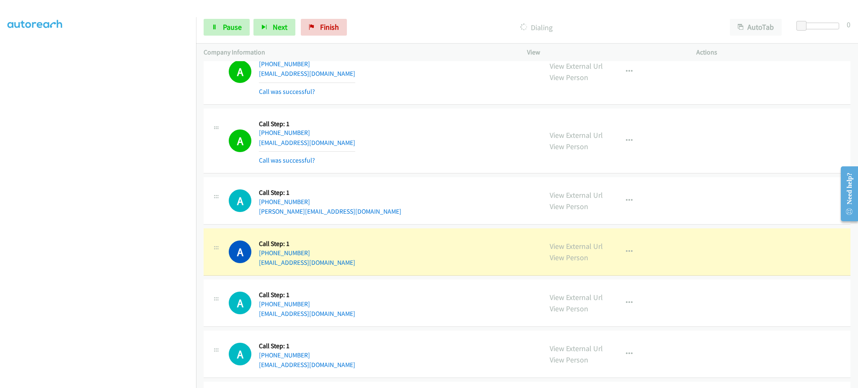
scroll to position [3506, 0]
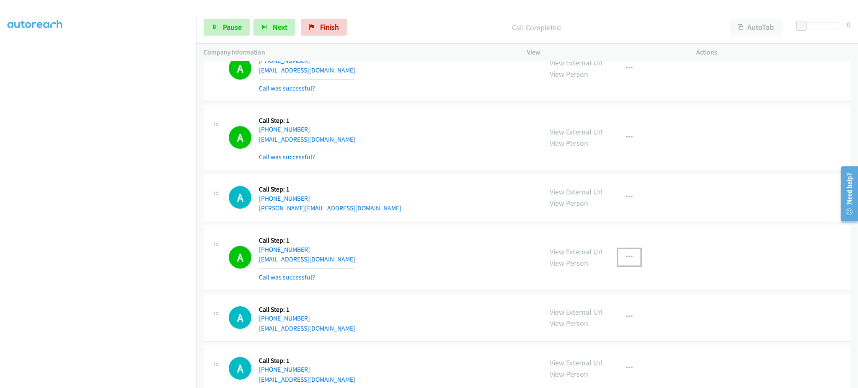
click at [626, 256] on icon "button" at bounding box center [629, 257] width 7 height 7
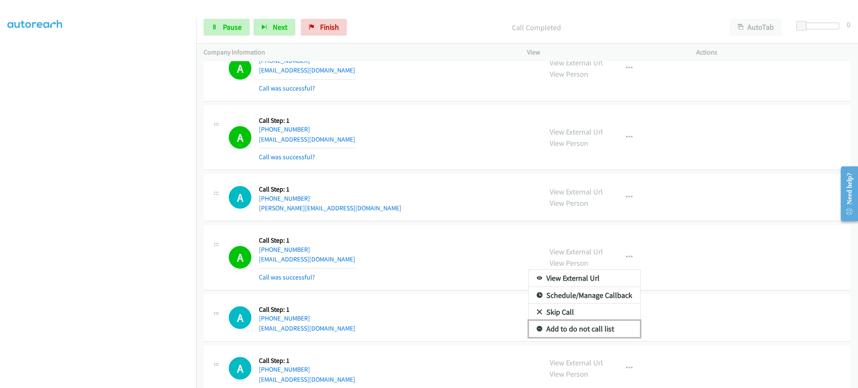
drag, startPoint x: 590, startPoint y: 332, endPoint x: 576, endPoint y: 332, distance: 14.2
click at [590, 332] on link "Add to do not call list" at bounding box center [583, 328] width 111 height 17
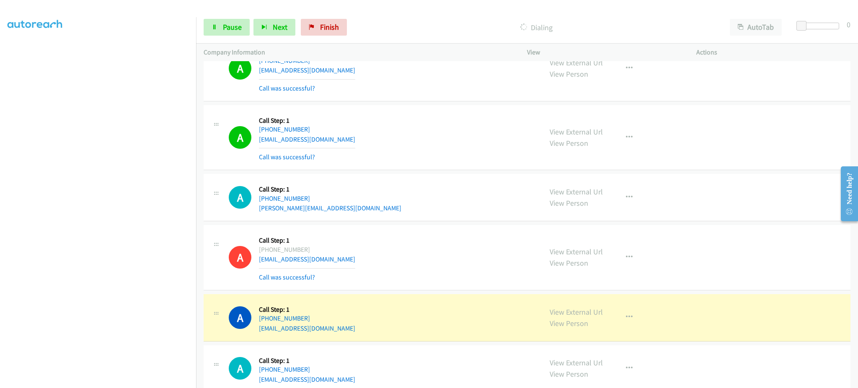
scroll to position [3673, 0]
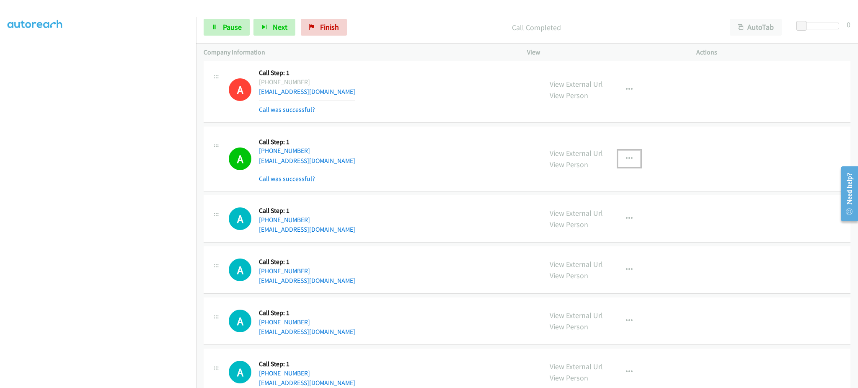
click at [634, 167] on button "button" at bounding box center [629, 158] width 23 height 17
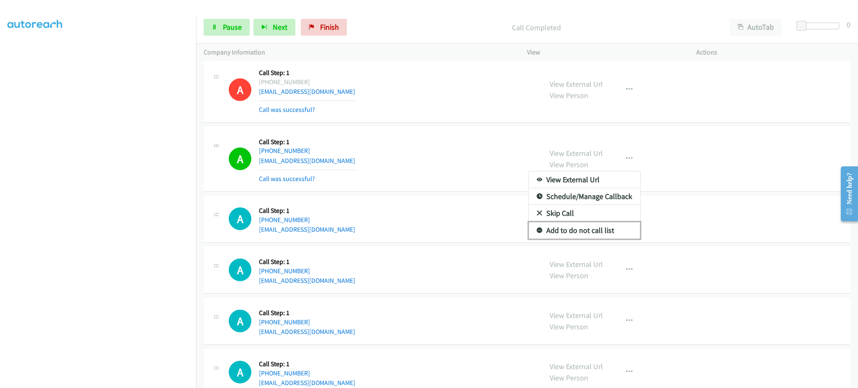
click at [593, 235] on link "Add to do not call list" at bounding box center [583, 230] width 111 height 17
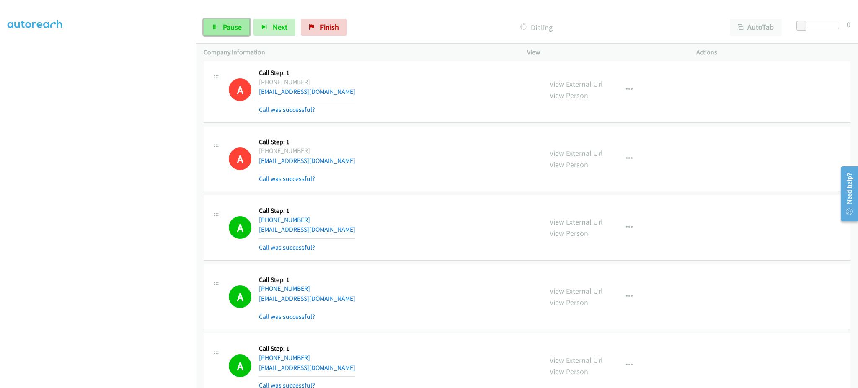
click at [241, 31] on link "Pause" at bounding box center [227, 27] width 46 height 17
click at [236, 28] on span "Start Calls" at bounding box center [239, 27] width 33 height 10
drag, startPoint x: 245, startPoint y: 30, endPoint x: 282, endPoint y: 12, distance: 40.8
click at [245, 30] on link "Pause" at bounding box center [227, 27] width 46 height 17
click at [214, 28] on icon at bounding box center [214, 28] width 6 height 6
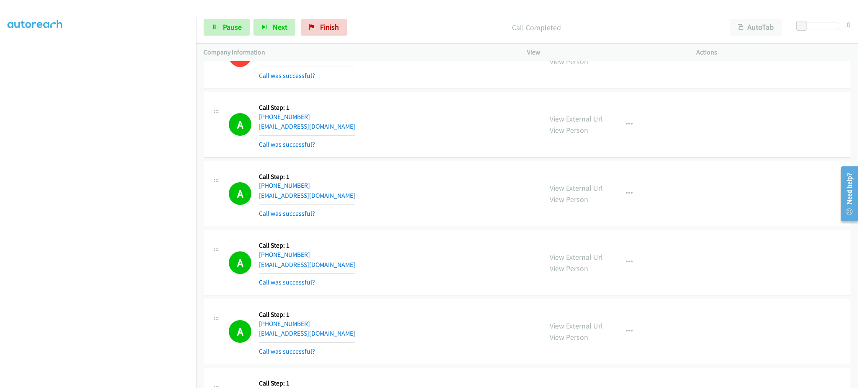
scroll to position [3841, 0]
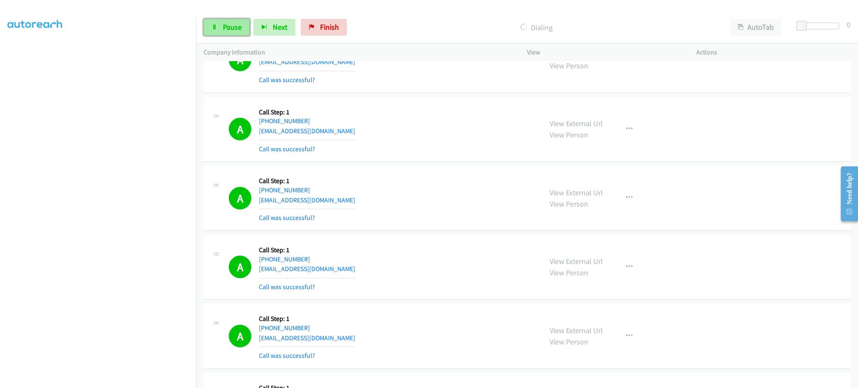
click at [219, 30] on link "Pause" at bounding box center [227, 27] width 46 height 17
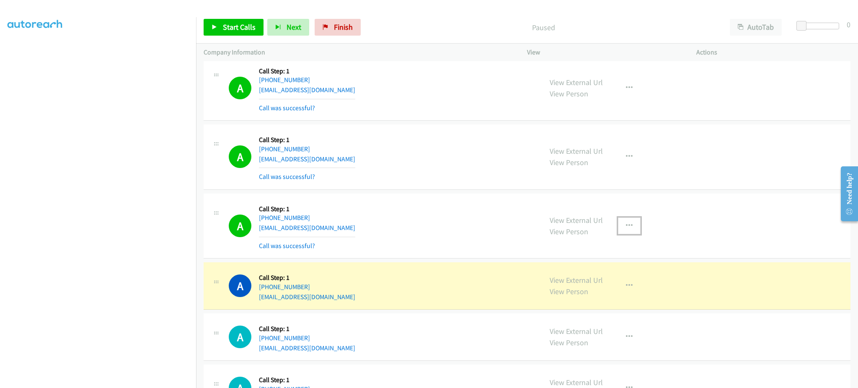
click at [626, 227] on icon "button" at bounding box center [629, 225] width 7 height 7
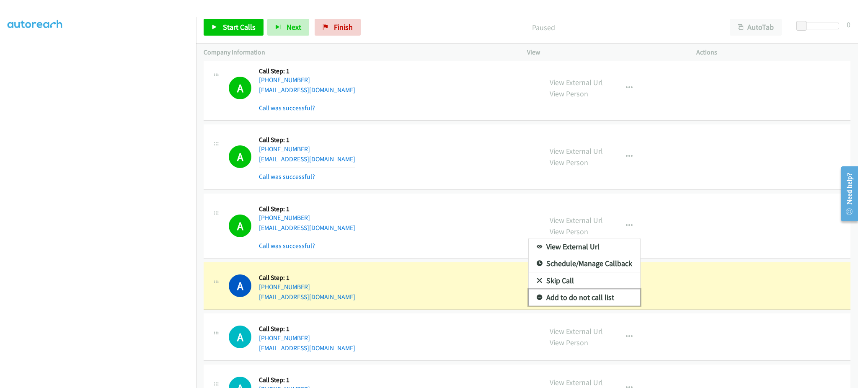
click at [601, 301] on link "Add to do not call list" at bounding box center [583, 297] width 111 height 17
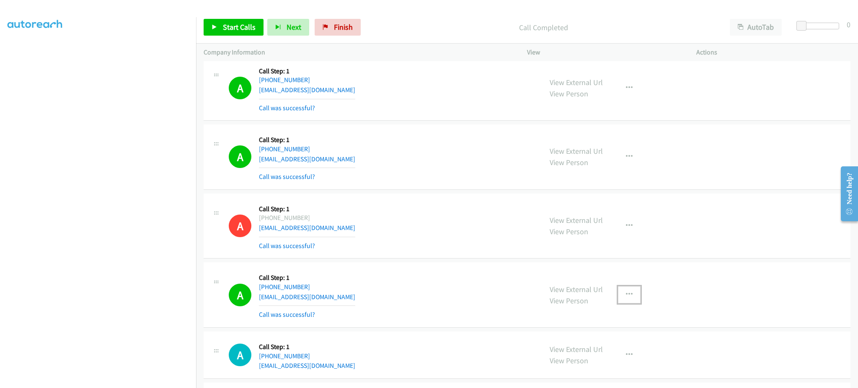
click at [626, 298] on icon "button" at bounding box center [629, 294] width 7 height 7
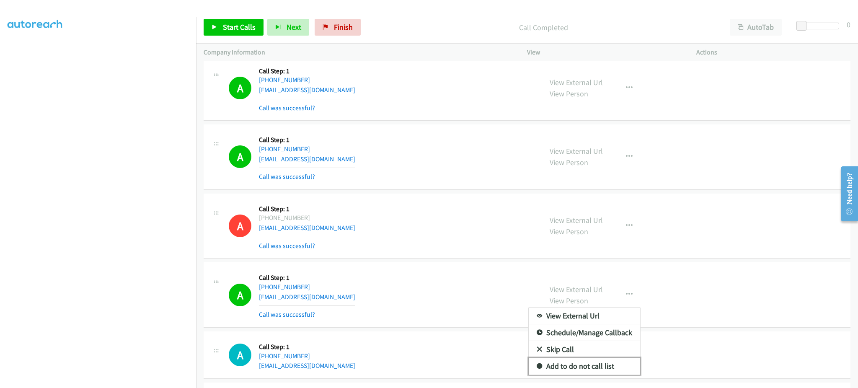
drag, startPoint x: 613, startPoint y: 372, endPoint x: 581, endPoint y: 382, distance: 33.4
click at [612, 372] on link "Add to do not call list" at bounding box center [583, 366] width 111 height 17
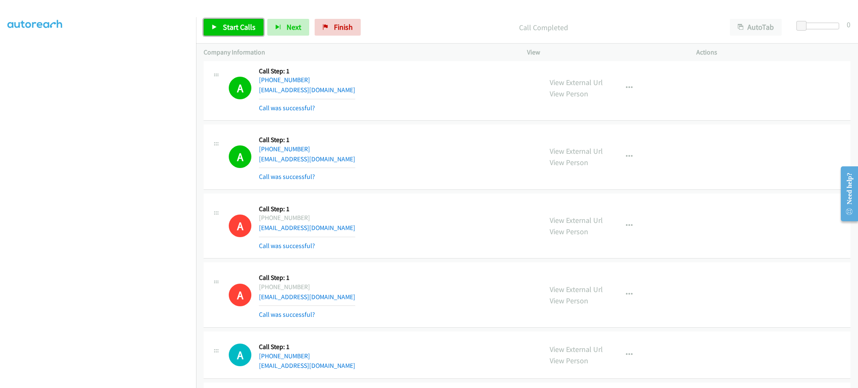
click at [206, 25] on link "Start Calls" at bounding box center [234, 27] width 60 height 17
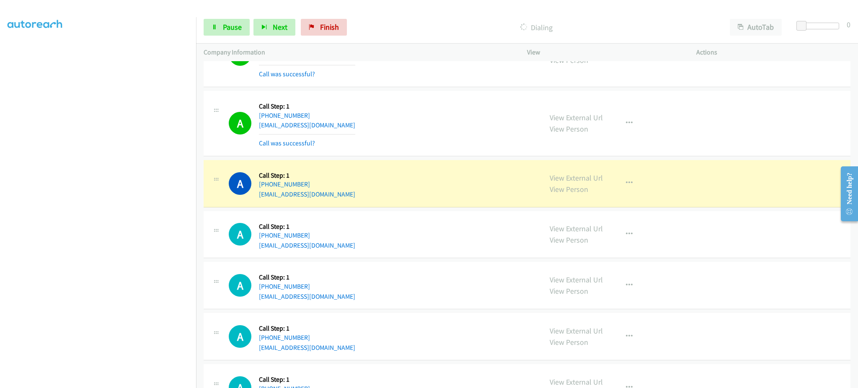
scroll to position [4699, 0]
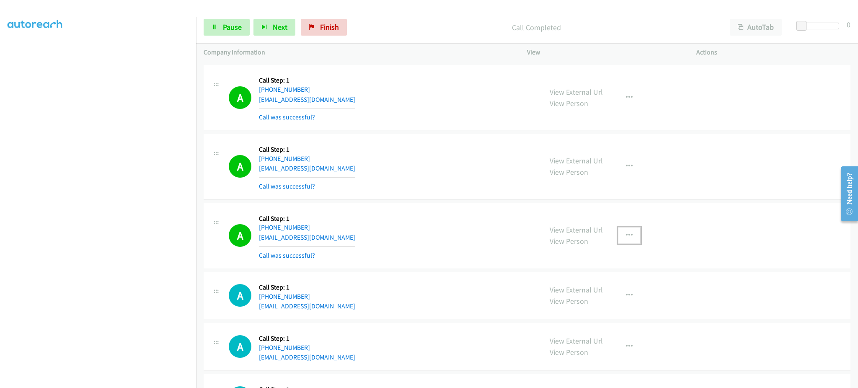
click at [628, 238] on button "button" at bounding box center [629, 235] width 23 height 17
drag, startPoint x: 602, startPoint y: 311, endPoint x: 540, endPoint y: 18, distance: 299.9
click at [602, 311] on link "Add to do not call list" at bounding box center [583, 307] width 111 height 17
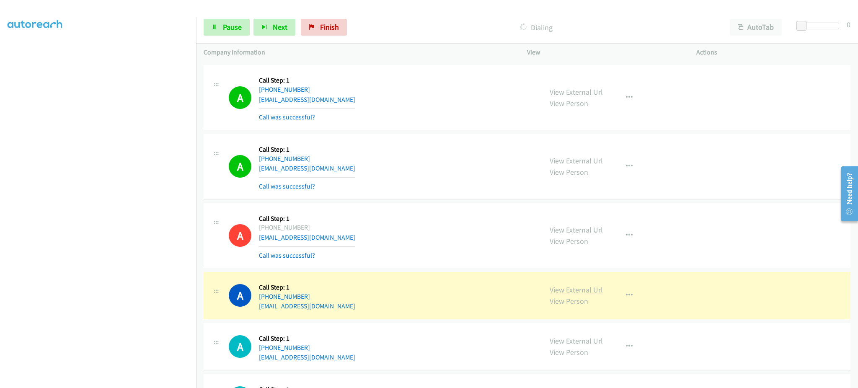
click at [585, 290] on link "View External Url" at bounding box center [575, 290] width 53 height 10
click at [219, 21] on link "Pause" at bounding box center [227, 27] width 46 height 17
drag, startPoint x: 323, startPoint y: 299, endPoint x: 265, endPoint y: 301, distance: 58.3
click at [265, 301] on div "+1 832-965-8231" at bounding box center [307, 296] width 96 height 10
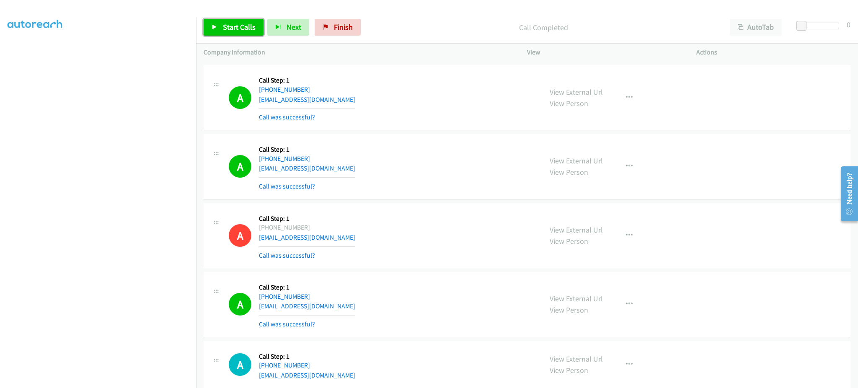
click at [227, 26] on span "Start Calls" at bounding box center [239, 27] width 33 height 10
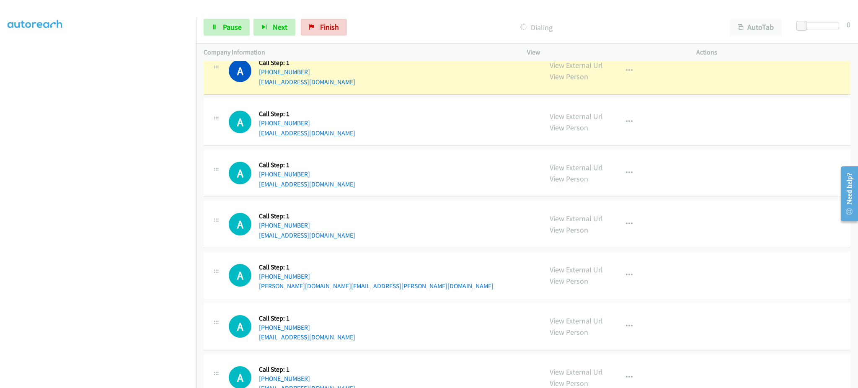
scroll to position [5202, 0]
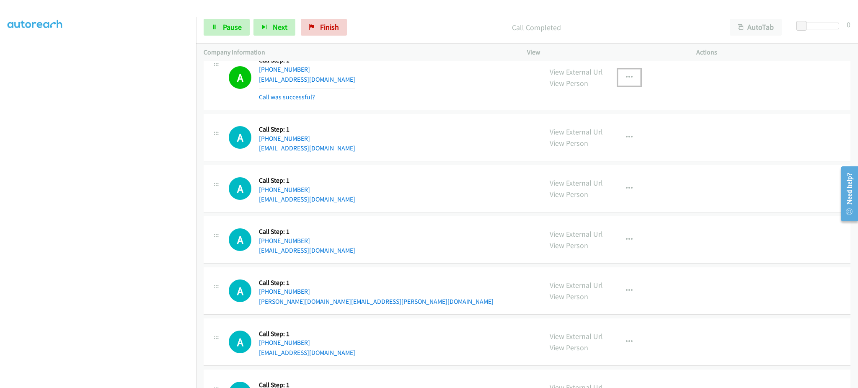
click at [626, 81] on icon "button" at bounding box center [629, 77] width 7 height 7
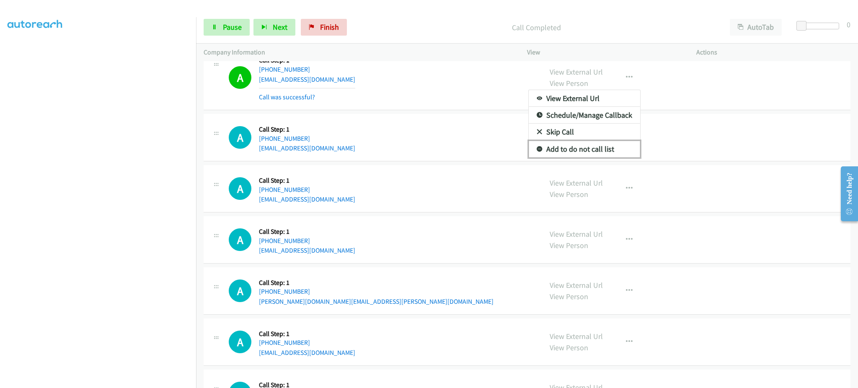
click at [595, 154] on link "Add to do not call list" at bounding box center [583, 149] width 111 height 17
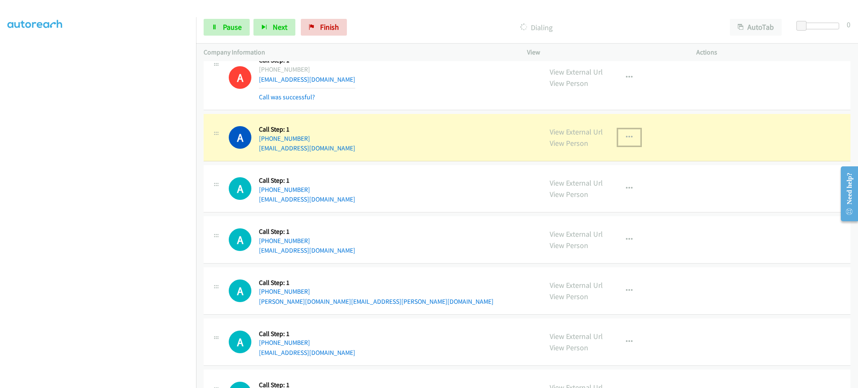
click at [630, 142] on button "button" at bounding box center [629, 137] width 23 height 17
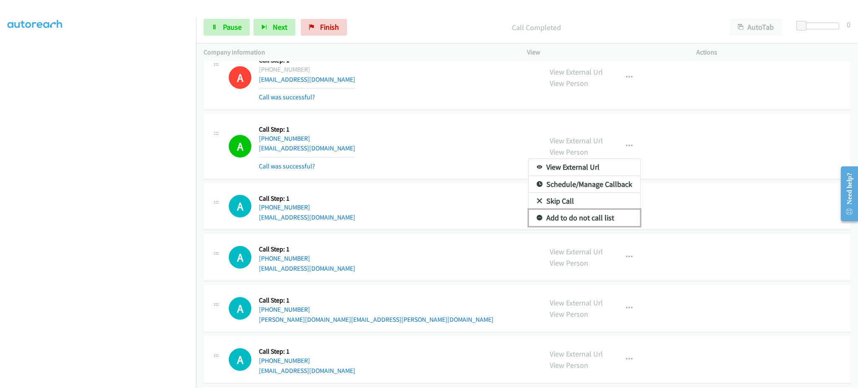
click at [599, 214] on link "Add to do not call list" at bounding box center [583, 217] width 111 height 17
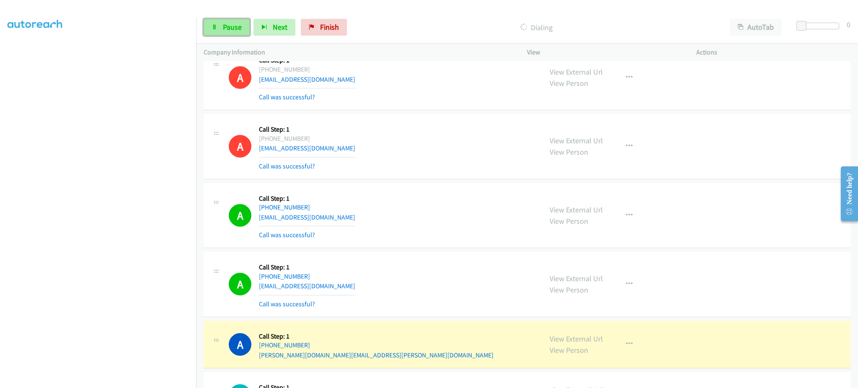
click at [228, 23] on span "Pause" at bounding box center [232, 27] width 19 height 10
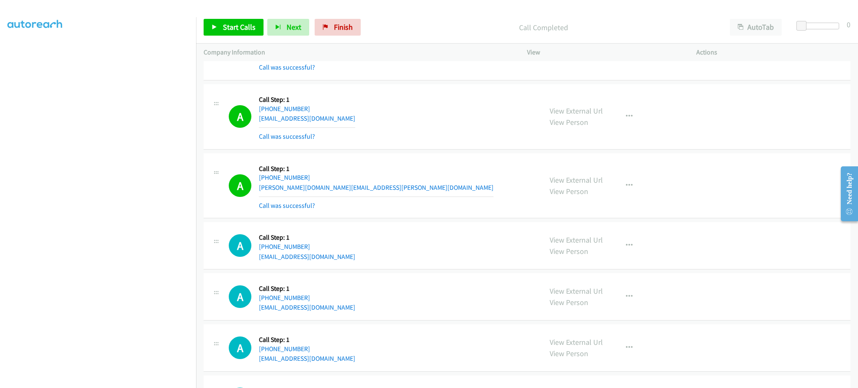
scroll to position [0, 2]
click at [26, 44] on aside "Dialing Mode: Power | Switch to Preview My Lists" at bounding box center [98, 249] width 196 height 464
click at [26, 49] on link "My Lists" at bounding box center [20, 51] width 25 height 10
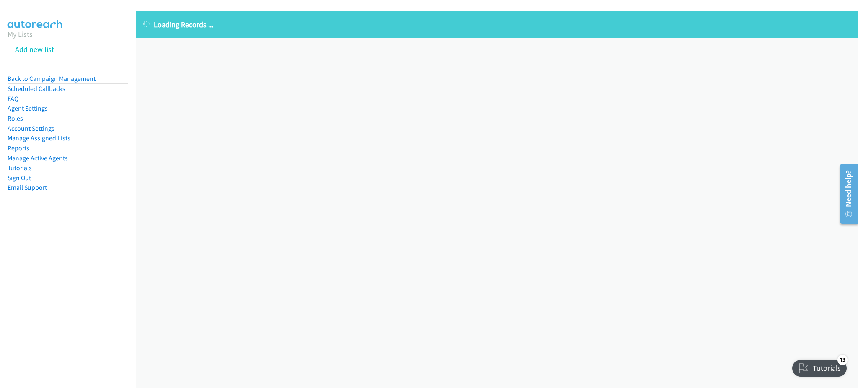
drag, startPoint x: 19, startPoint y: 35, endPoint x: 90, endPoint y: 26, distance: 71.8
click at [19, 35] on link "My Lists" at bounding box center [20, 34] width 25 height 10
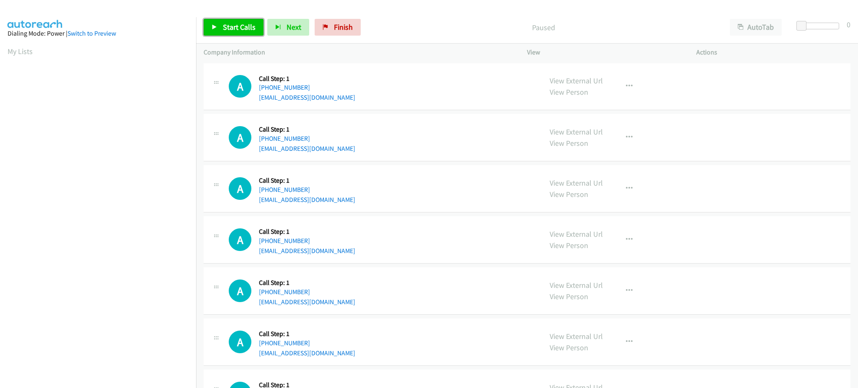
click at [237, 26] on span "Start Calls" at bounding box center [239, 27] width 33 height 10
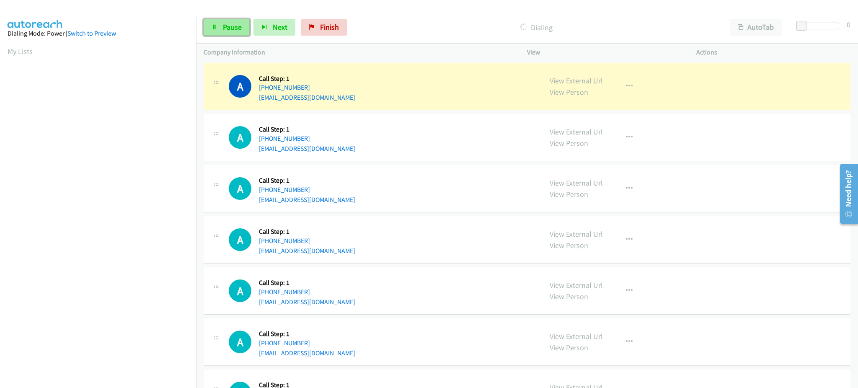
click at [229, 23] on span "Pause" at bounding box center [232, 27] width 19 height 10
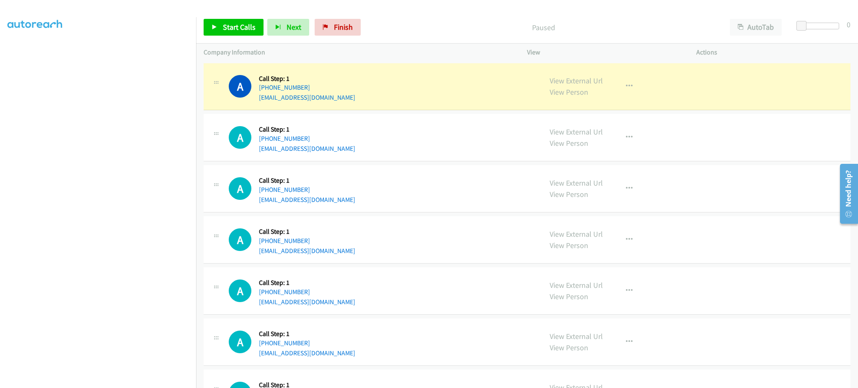
scroll to position [84, 0]
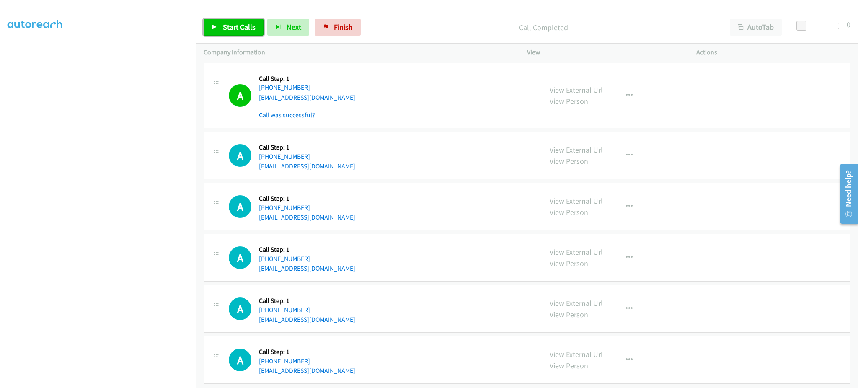
click at [234, 33] on link "Start Calls" at bounding box center [234, 27] width 60 height 17
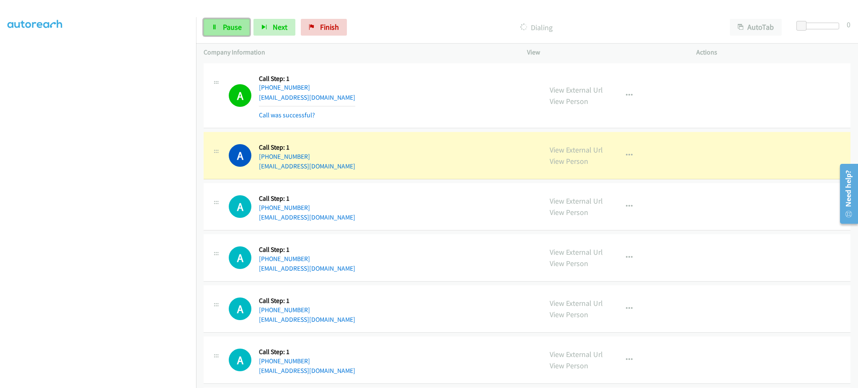
click at [230, 23] on span "Pause" at bounding box center [232, 27] width 19 height 10
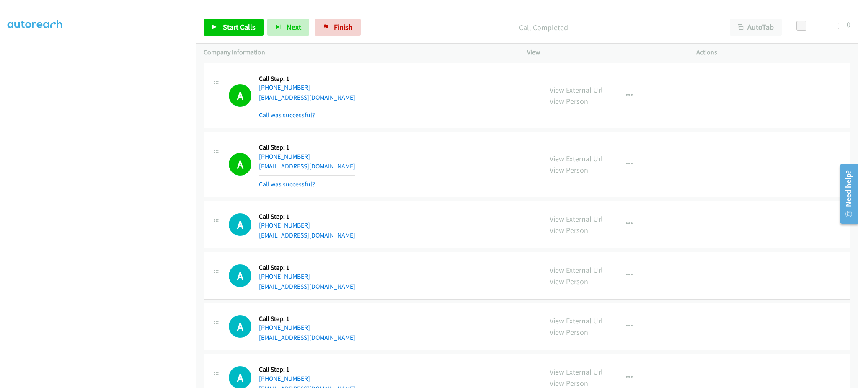
click at [222, 37] on div "Start Calls Pause Next Finish Call Completed AutoTab AutoTab 0" at bounding box center [527, 27] width 662 height 32
click at [225, 29] on span "Start Calls" at bounding box center [239, 27] width 33 height 10
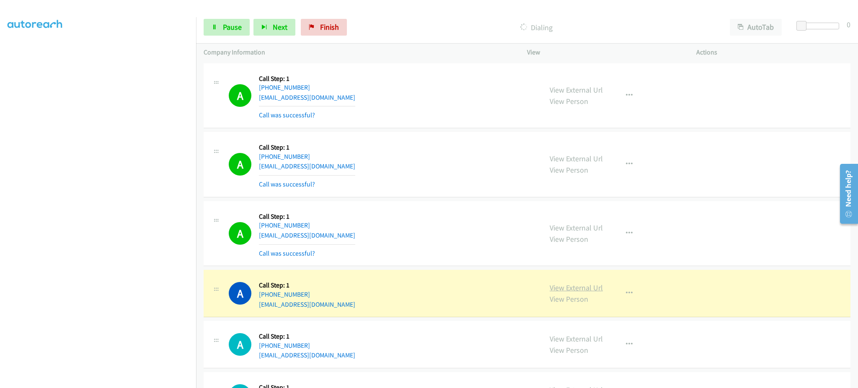
click at [571, 283] on link "View External Url" at bounding box center [575, 288] width 53 height 10
click at [631, 234] on button "button" at bounding box center [629, 233] width 23 height 17
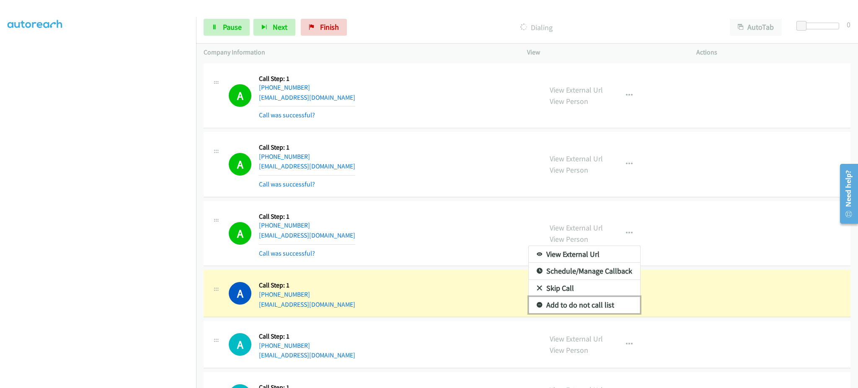
click at [592, 312] on link "Add to do not call list" at bounding box center [583, 304] width 111 height 17
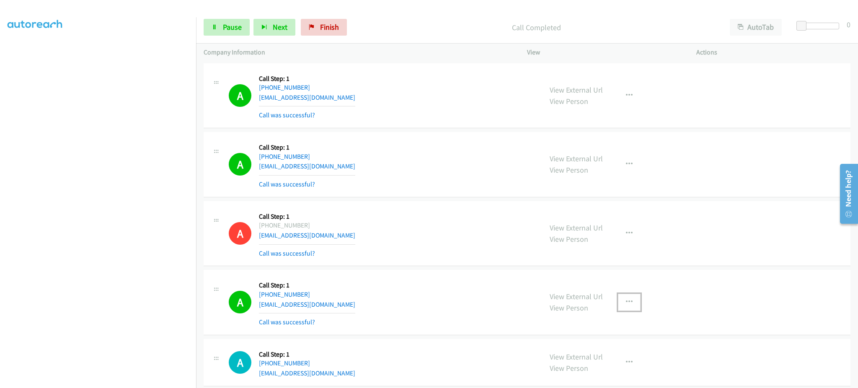
click at [626, 306] on button "button" at bounding box center [629, 302] width 23 height 17
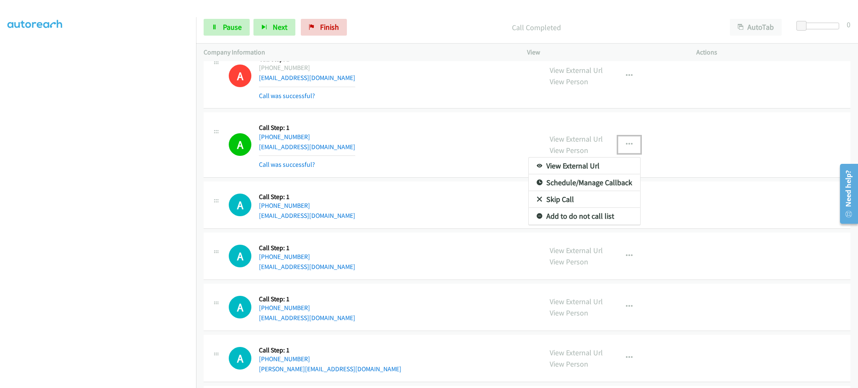
scroll to position [167, 0]
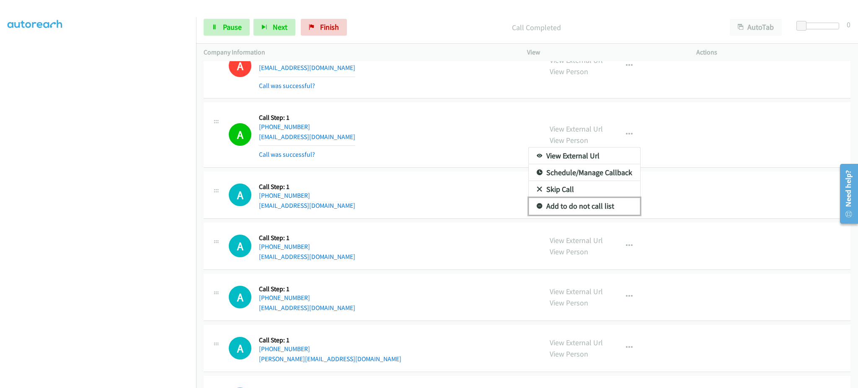
click at [584, 207] on link "Add to do not call list" at bounding box center [583, 206] width 111 height 17
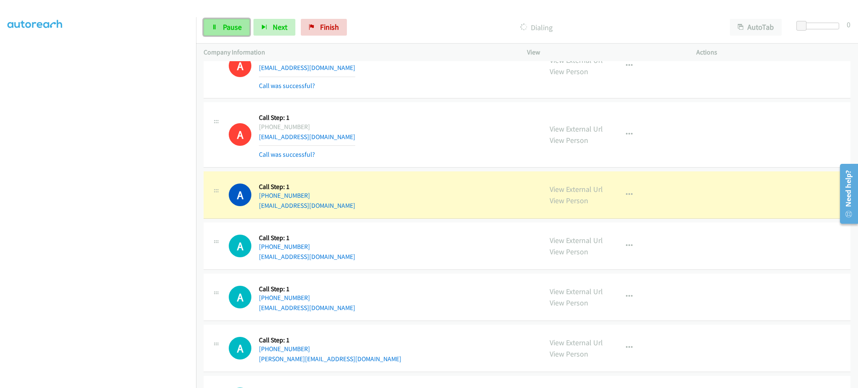
click at [224, 23] on span "Pause" at bounding box center [232, 27] width 19 height 10
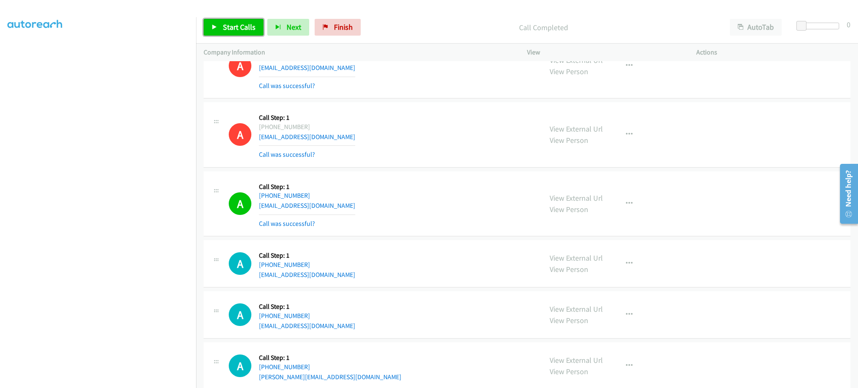
click at [235, 26] on span "Start Calls" at bounding box center [239, 27] width 33 height 10
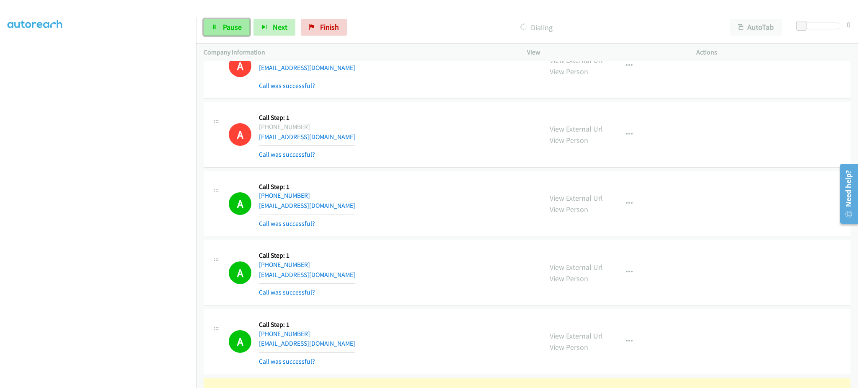
click at [230, 35] on link "Pause" at bounding box center [227, 27] width 46 height 17
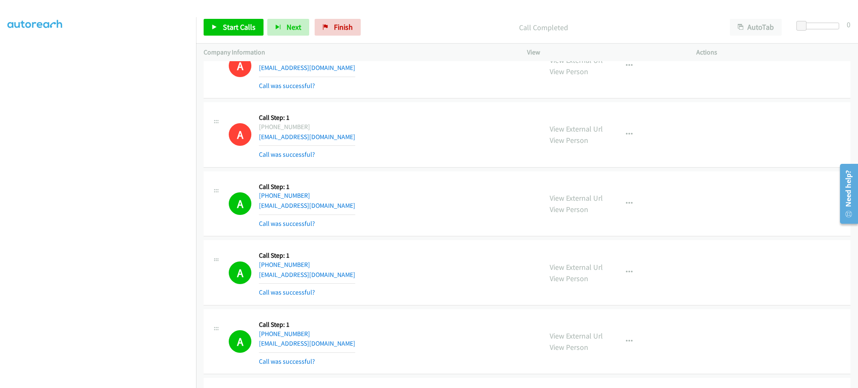
click at [515, 348] on div "A Callback Scheduled Call Step: 1 America/New_York [PHONE_NUMBER] [EMAIL_ADDRES…" at bounding box center [382, 342] width 306 height 50
click at [242, 23] on span "Start Calls" at bounding box center [239, 27] width 33 height 10
click at [230, 31] on span "Pause" at bounding box center [232, 27] width 19 height 10
click at [240, 23] on span "Start Calls" at bounding box center [239, 27] width 33 height 10
click at [235, 17] on div "Start Calls Pause Next Finish Dialing AutoTab AutoTab 0" at bounding box center [527, 27] width 662 height 32
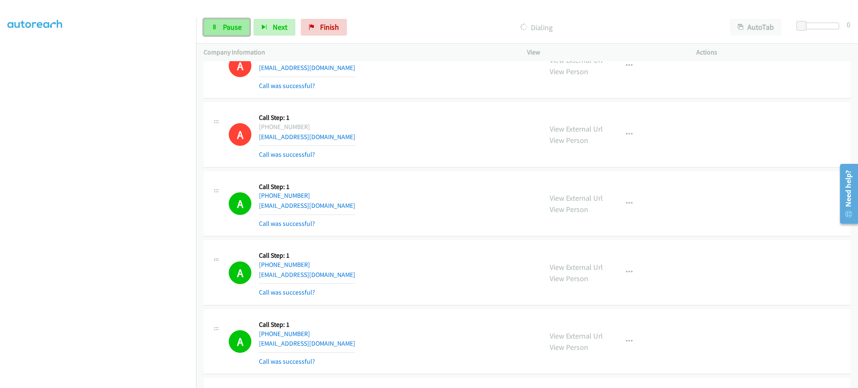
click at [234, 33] on link "Pause" at bounding box center [227, 27] width 46 height 17
click at [235, 18] on div "Start Calls Pause Next Finish Call Completed AutoTab AutoTab 0" at bounding box center [527, 27] width 662 height 32
click at [219, 29] on link "Start Calls" at bounding box center [234, 27] width 60 height 17
click at [225, 18] on div "Start Calls Pause Next Finish Call Completed AutoTab AutoTab 0" at bounding box center [527, 27] width 662 height 32
click at [225, 19] on link "Pause" at bounding box center [227, 27] width 46 height 17
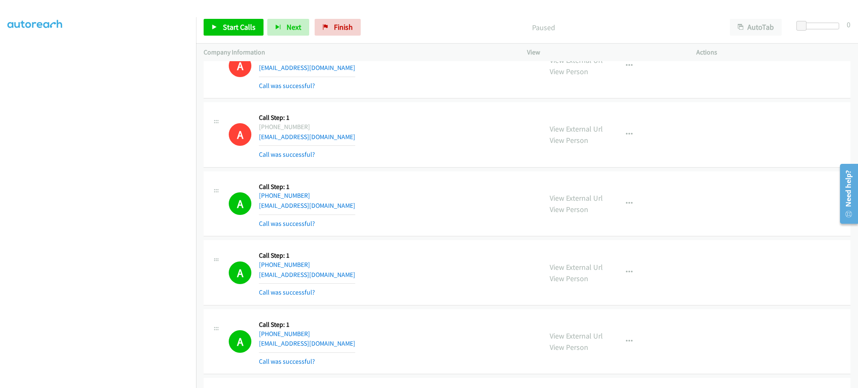
click at [261, 39] on div "Start Calls Pause Next Finish Paused AutoTab AutoTab 0" at bounding box center [527, 27] width 662 height 32
click at [250, 27] on span "Start Calls" at bounding box center [239, 27] width 33 height 10
click at [218, 22] on link "Pause" at bounding box center [227, 27] width 46 height 17
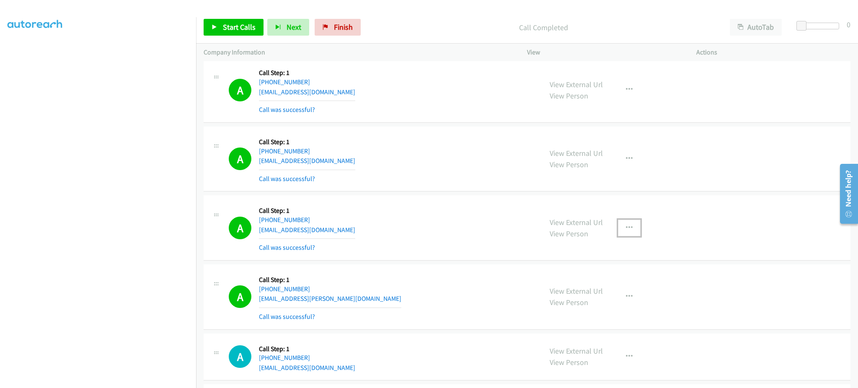
click at [618, 233] on button "button" at bounding box center [629, 227] width 23 height 17
drag, startPoint x: 599, startPoint y: 296, endPoint x: 582, endPoint y: 245, distance: 53.9
click at [599, 296] on link "Add to do not call list" at bounding box center [583, 299] width 111 height 17
click at [574, 219] on link "View External Url" at bounding box center [575, 222] width 53 height 10
click at [236, 28] on span "Start Calls" at bounding box center [239, 27] width 33 height 10
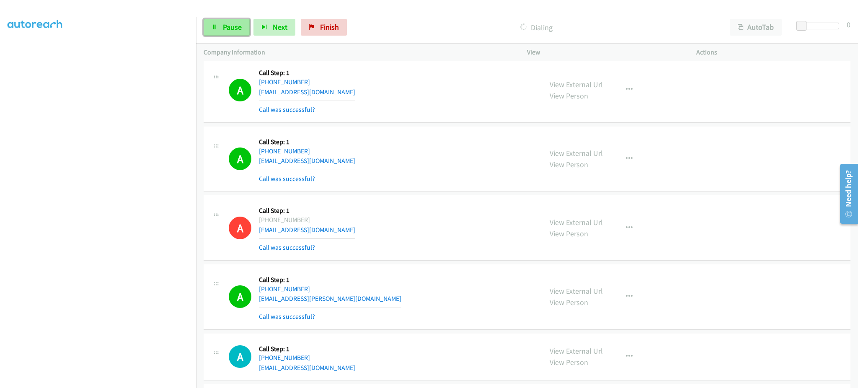
click at [232, 30] on span "Pause" at bounding box center [232, 27] width 19 height 10
drag, startPoint x: 232, startPoint y: 27, endPoint x: 278, endPoint y: 70, distance: 62.8
click at [232, 27] on span "Start Calls" at bounding box center [239, 27] width 33 height 10
click at [499, 362] on div "A Callback Scheduled Call Step: 1 America/New_York [PHONE_NUMBER] [EMAIL_ADDRES…" at bounding box center [382, 357] width 306 height 32
click at [239, 19] on link "Pause" at bounding box center [227, 27] width 46 height 17
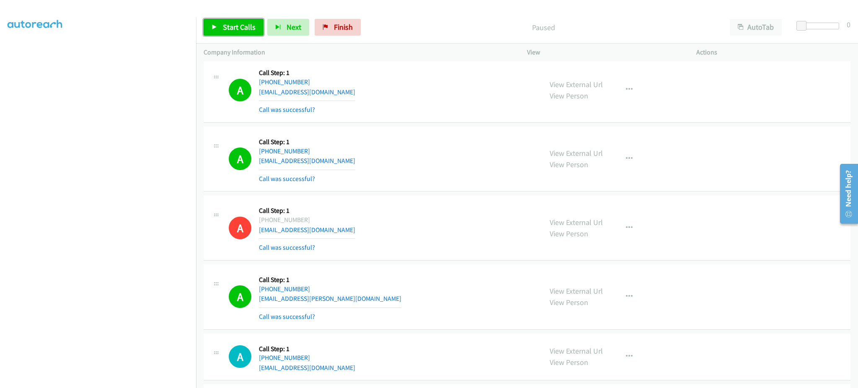
click at [234, 22] on span "Start Calls" at bounding box center [239, 27] width 33 height 10
click at [212, 25] on icon at bounding box center [214, 28] width 6 height 6
drag, startPoint x: 225, startPoint y: 16, endPoint x: 217, endPoint y: 5, distance: 13.5
click at [225, 16] on div "Start Calls Pause Next Finish Call Completed AutoTab AutoTab 0" at bounding box center [527, 27] width 662 height 32
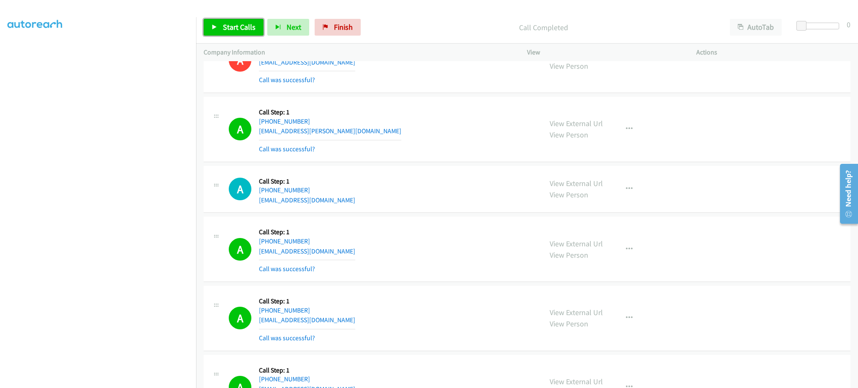
click at [242, 26] on span "Start Calls" at bounding box center [239, 27] width 33 height 10
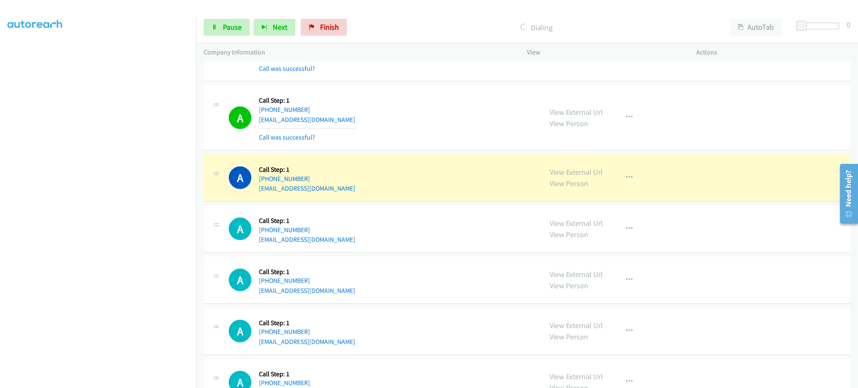
scroll to position [2341, 0]
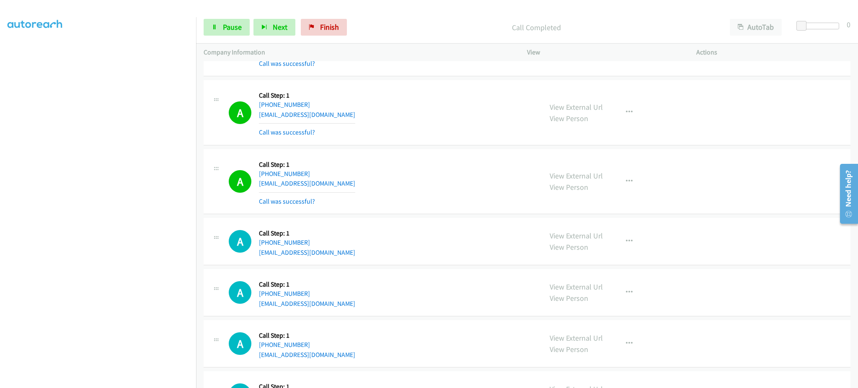
click at [597, 186] on div "View External Url View Person" at bounding box center [575, 181] width 53 height 23
drag, startPoint x: 617, startPoint y: 183, endPoint x: 620, endPoint y: 219, distance: 36.2
click at [618, 183] on button "button" at bounding box center [629, 181] width 23 height 17
click at [608, 250] on link "Add to do not call list" at bounding box center [583, 253] width 111 height 17
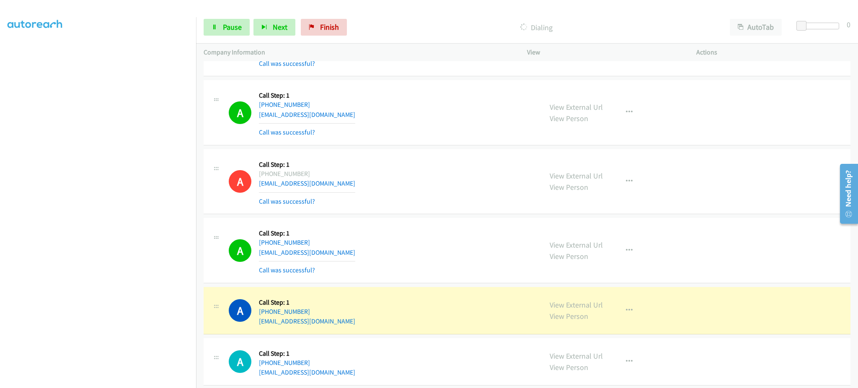
scroll to position [763, 0]
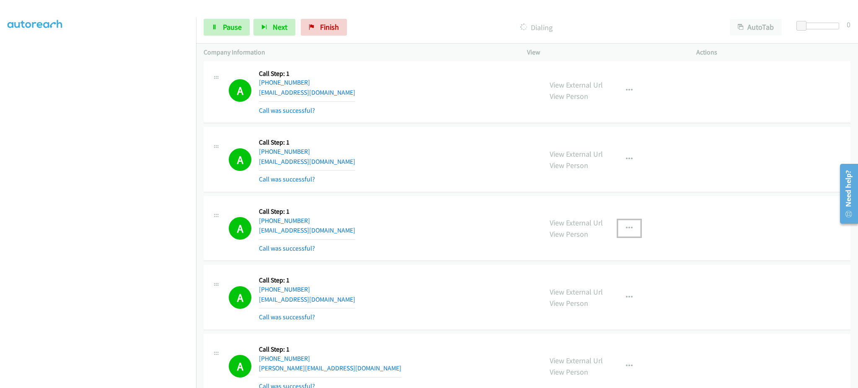
click at [626, 227] on icon "button" at bounding box center [629, 228] width 7 height 7
click at [602, 298] on link "Add to do not call list" at bounding box center [583, 299] width 111 height 17
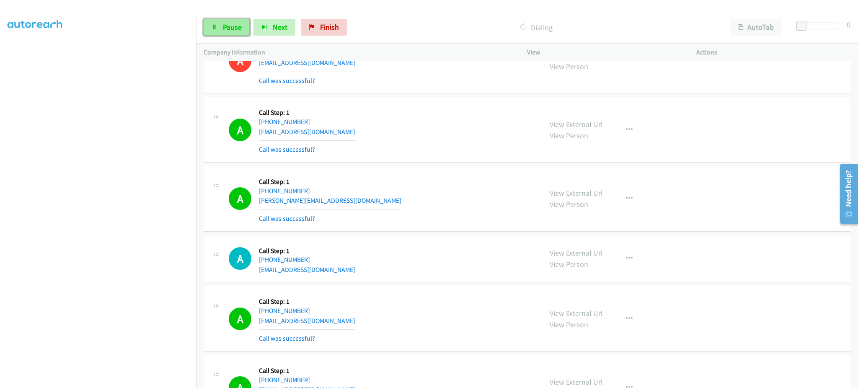
click at [223, 34] on link "Pause" at bounding box center [227, 27] width 46 height 17
click at [230, 24] on span "Start Calls" at bounding box center [239, 27] width 33 height 10
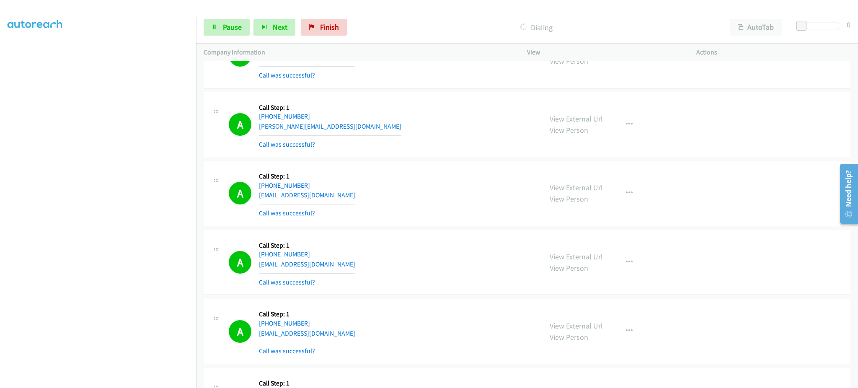
scroll to position [1265, 0]
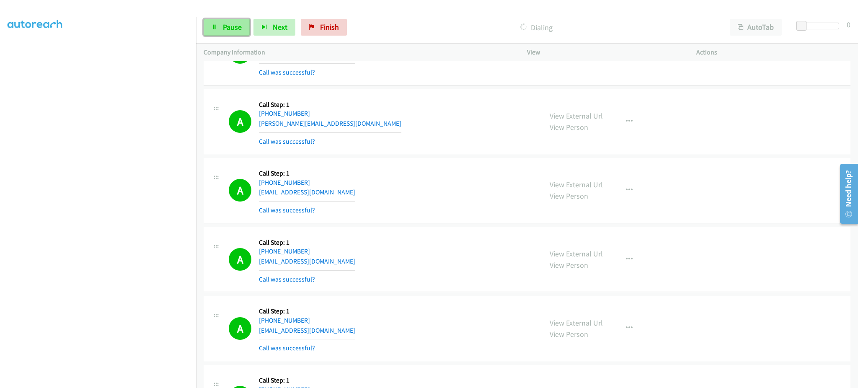
click at [232, 25] on span "Pause" at bounding box center [232, 27] width 19 height 10
drag, startPoint x: 244, startPoint y: 27, endPoint x: 252, endPoint y: 33, distance: 10.4
click at [244, 27] on span "Start Calls" at bounding box center [239, 27] width 33 height 10
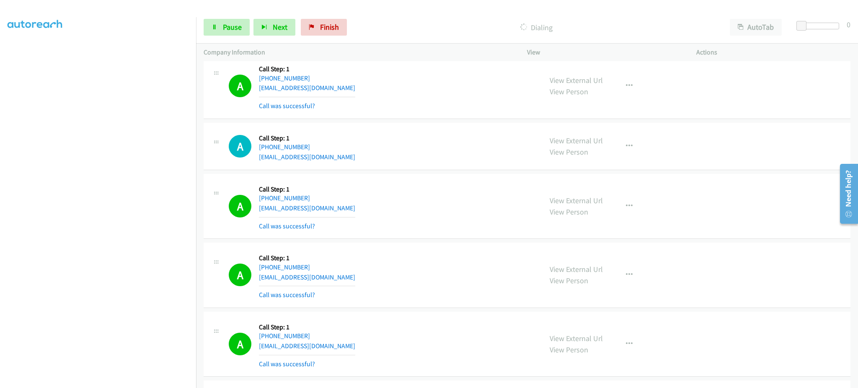
scroll to position [2103, 0]
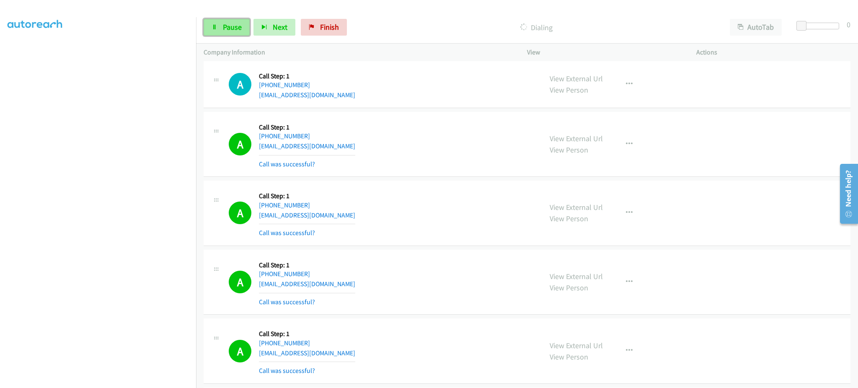
click at [223, 25] on span "Pause" at bounding box center [232, 27] width 19 height 10
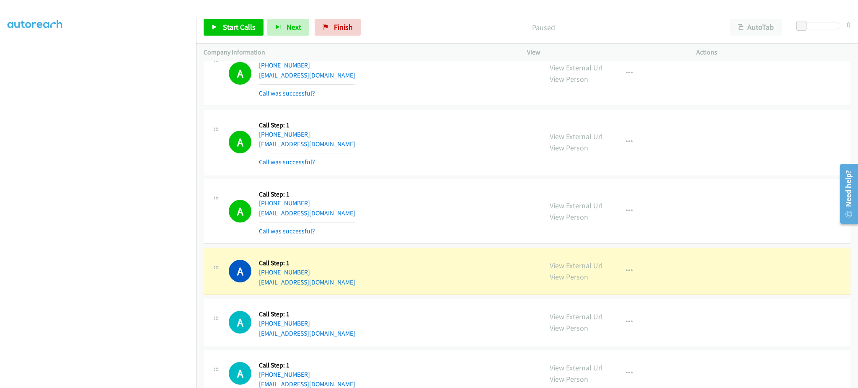
scroll to position [2652, 0]
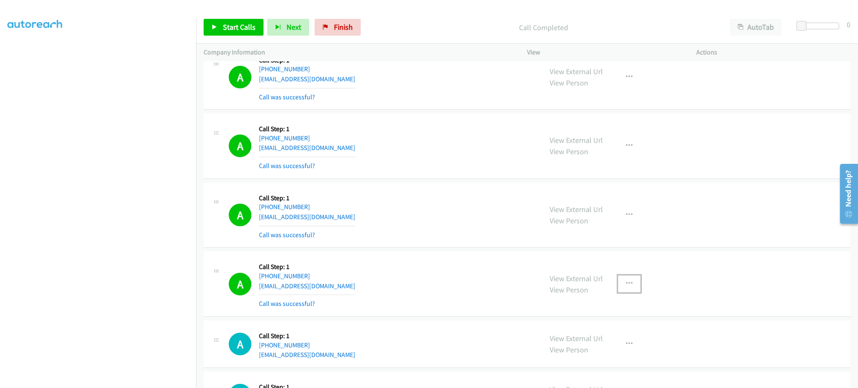
click at [628, 280] on button "button" at bounding box center [629, 283] width 23 height 17
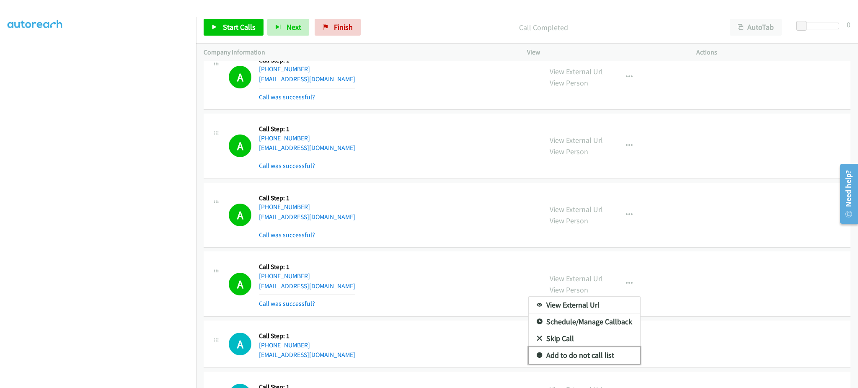
click at [605, 353] on link "Add to do not call list" at bounding box center [583, 355] width 111 height 17
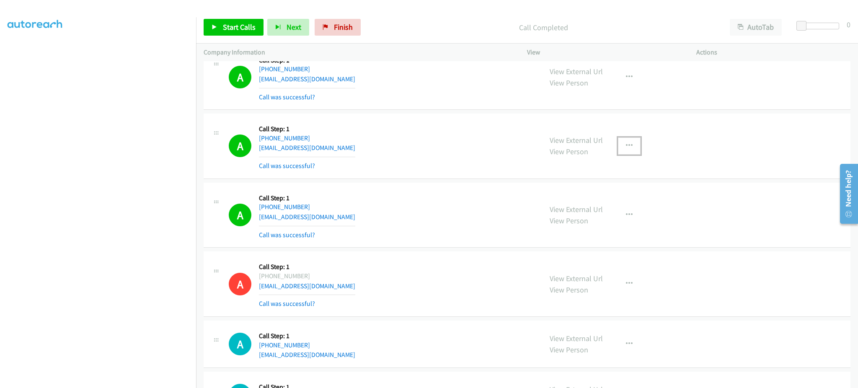
click at [630, 148] on button "button" at bounding box center [629, 145] width 23 height 17
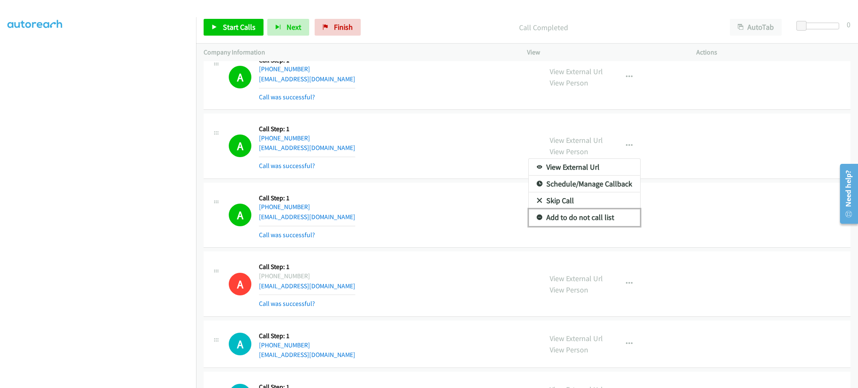
click at [604, 214] on link "Add to do not call list" at bounding box center [583, 217] width 111 height 17
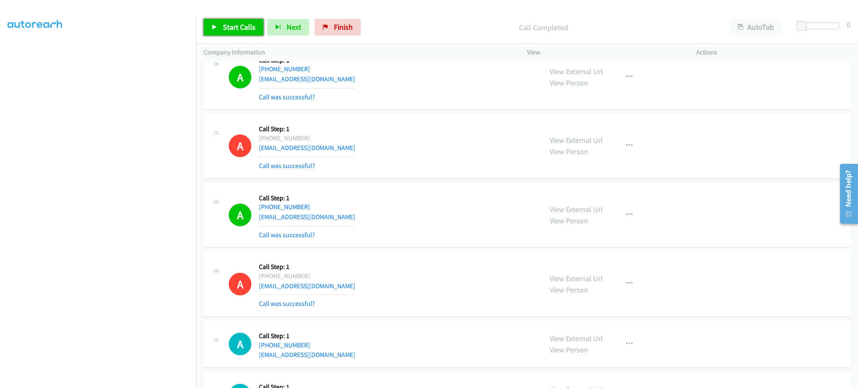
click at [228, 19] on link "Start Calls" at bounding box center [234, 27] width 60 height 17
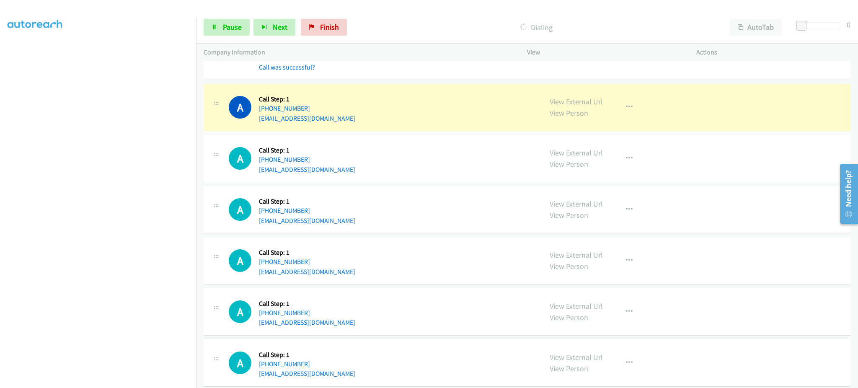
scroll to position [2987, 0]
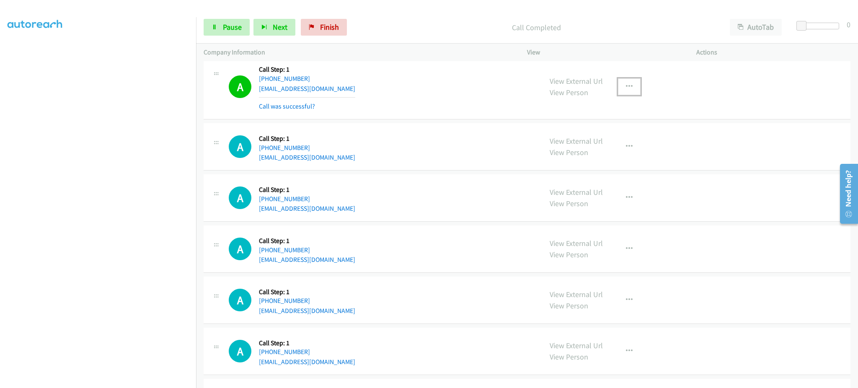
click at [633, 82] on button "button" at bounding box center [629, 86] width 23 height 17
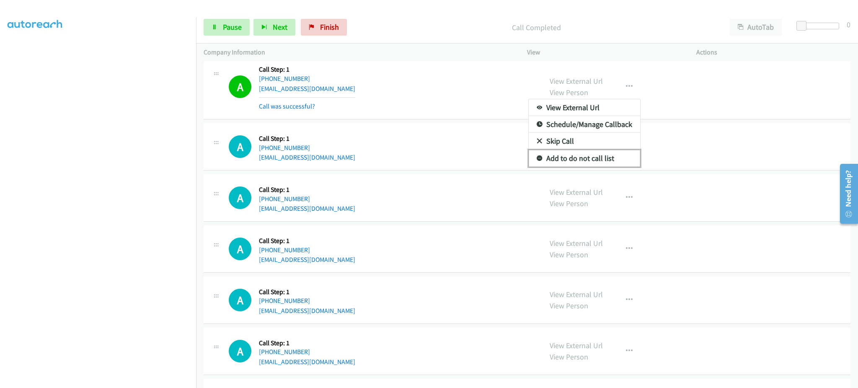
click at [593, 160] on link "Add to do not call list" at bounding box center [583, 158] width 111 height 17
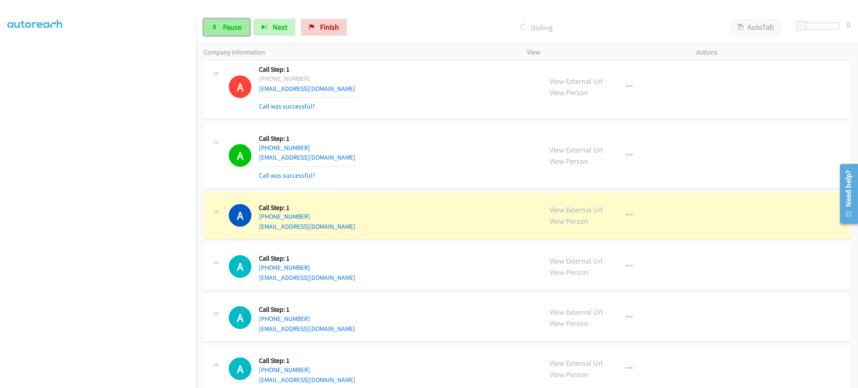
click at [215, 28] on icon at bounding box center [214, 28] width 6 height 6
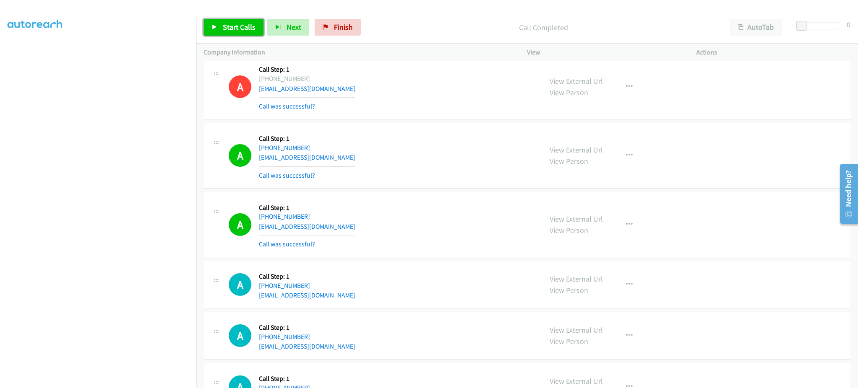
click at [235, 31] on span "Start Calls" at bounding box center [239, 27] width 33 height 10
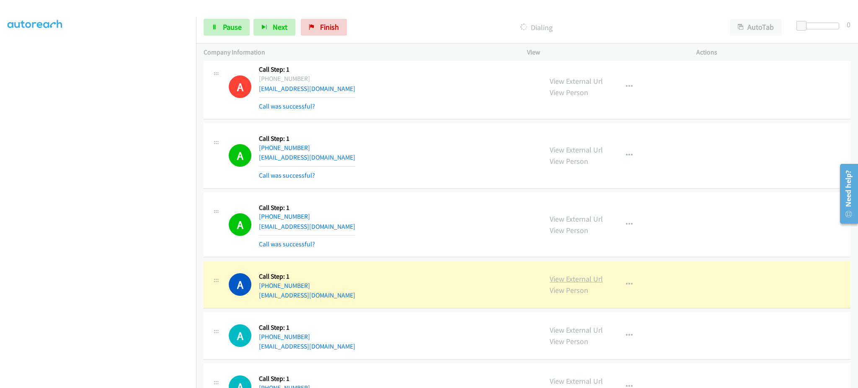
click at [551, 278] on link "View External Url" at bounding box center [575, 279] width 53 height 10
click at [216, 20] on link "Pause" at bounding box center [227, 27] width 46 height 17
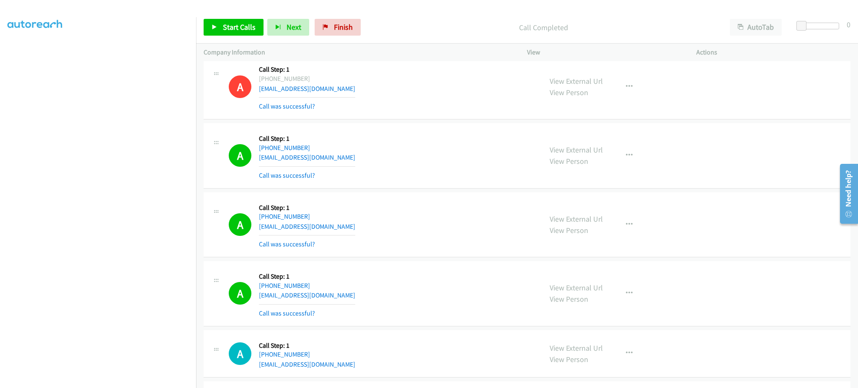
scroll to position [2641, 0]
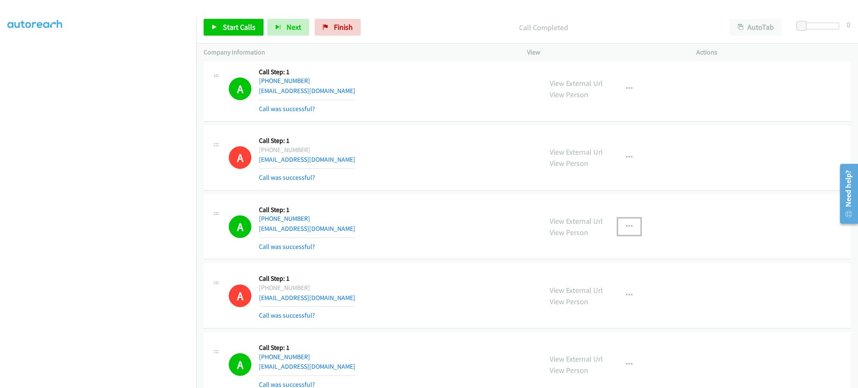
click at [628, 225] on button "button" at bounding box center [629, 226] width 23 height 17
click at [600, 307] on link "Add to do not call list" at bounding box center [583, 298] width 111 height 17
click at [238, 16] on div "Start Calls Pause Next Finish Call Completed AutoTab AutoTab 0" at bounding box center [527, 27] width 662 height 32
click at [237, 26] on span "Start Calls" at bounding box center [239, 27] width 33 height 10
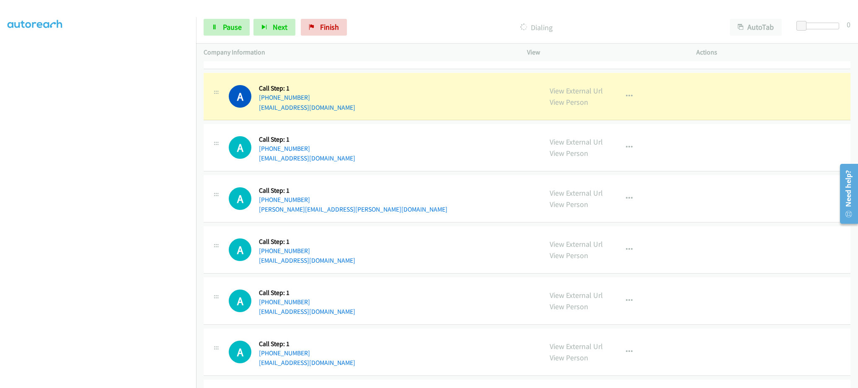
scroll to position [3311, 0]
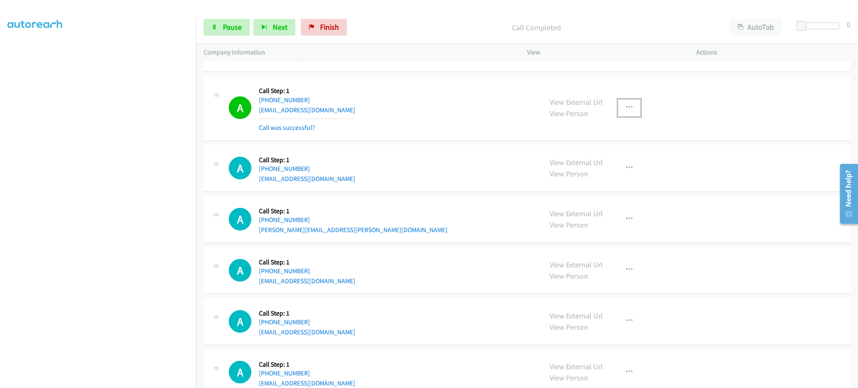
drag, startPoint x: 632, startPoint y: 113, endPoint x: 623, endPoint y: 128, distance: 17.0
click at [632, 113] on button "button" at bounding box center [629, 107] width 23 height 17
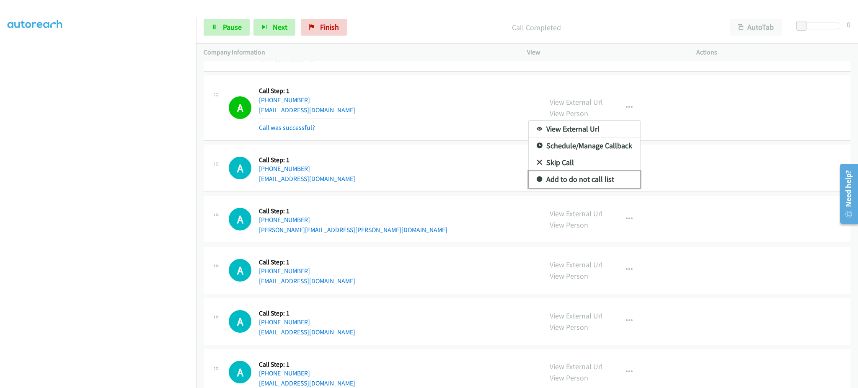
click at [602, 183] on link "Add to do not call list" at bounding box center [583, 179] width 111 height 17
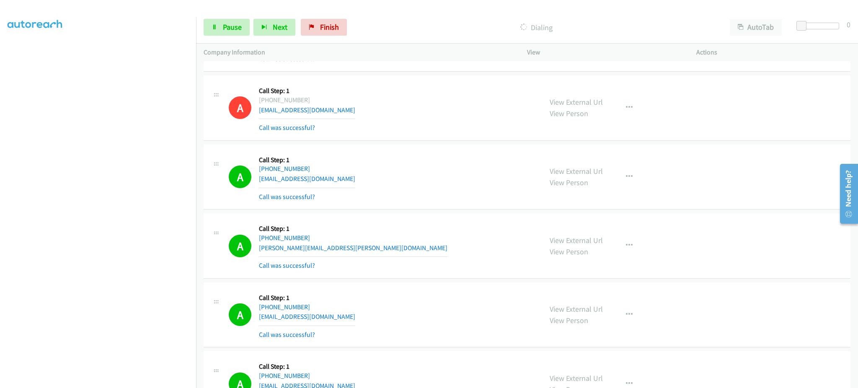
click at [373, 201] on div "A Callback Scheduled Call Step: 1 America/New_York [PHONE_NUMBER] [EMAIL_ADDRES…" at bounding box center [382, 177] width 306 height 50
click at [238, 33] on link "Pause" at bounding box center [227, 27] width 46 height 17
click at [247, 32] on link "Start Calls" at bounding box center [234, 27] width 60 height 17
click at [237, 27] on span "Pause" at bounding box center [232, 27] width 19 height 10
click at [224, 27] on span "Start Calls" at bounding box center [239, 27] width 33 height 10
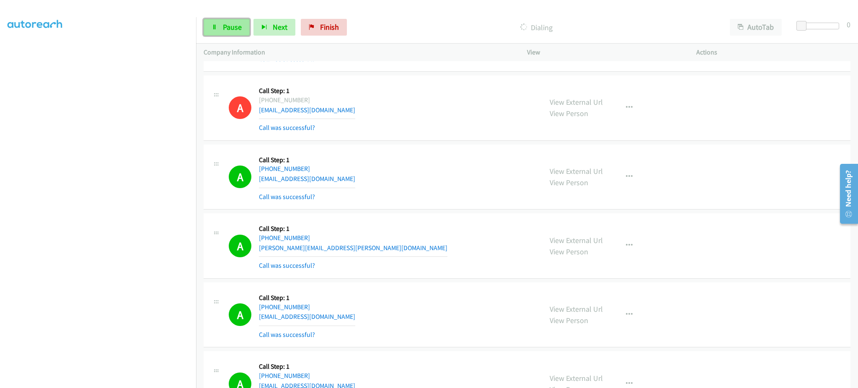
click at [224, 23] on span "Pause" at bounding box center [232, 27] width 19 height 10
click at [237, 30] on span "Start Calls" at bounding box center [239, 27] width 33 height 10
click at [232, 24] on span "Pause" at bounding box center [232, 27] width 19 height 10
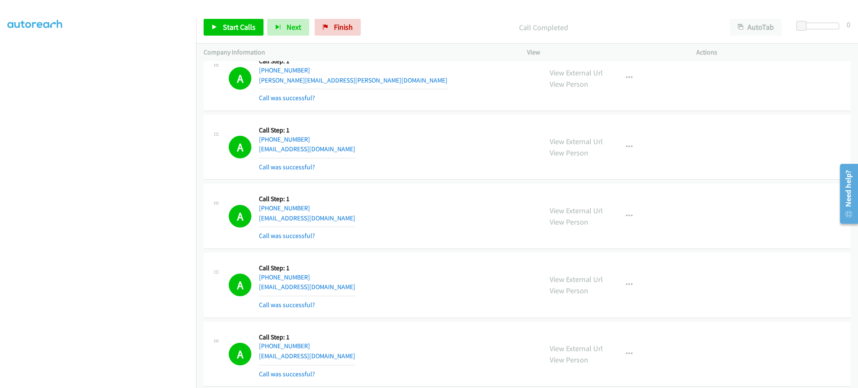
scroll to position [1228, 0]
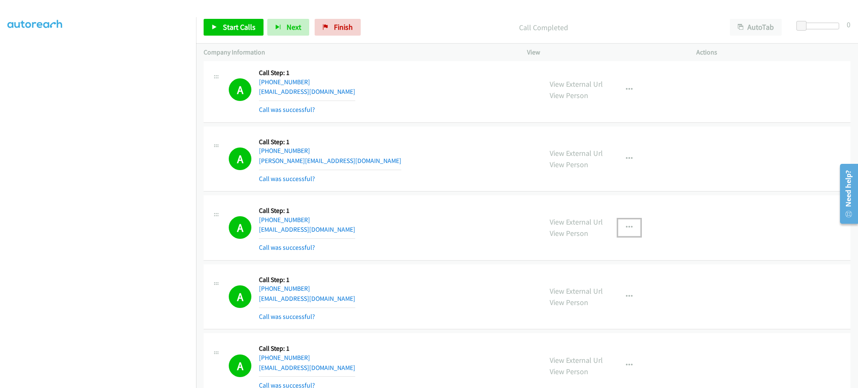
click at [626, 227] on icon "button" at bounding box center [629, 227] width 7 height 7
click at [601, 299] on link "Add to do not call list" at bounding box center [583, 299] width 111 height 17
